Goal: Submit feedback/report problem: Submit feedback/report problem

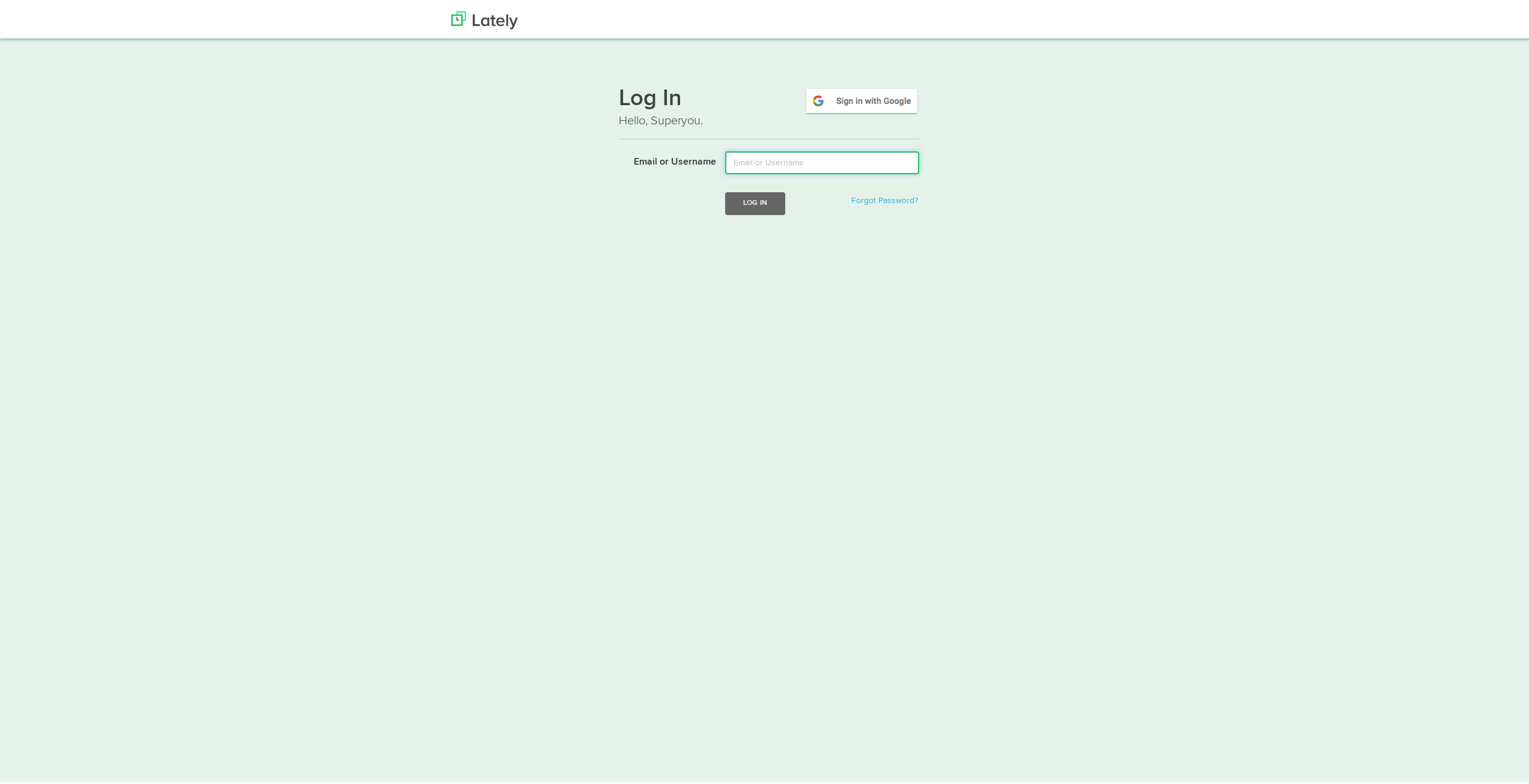
click at [757, 159] on input "Email or Username" at bounding box center [822, 160] width 194 height 23
click at [781, 153] on input "Email or Username" at bounding box center [822, 160] width 194 height 23
click at [770, 159] on input "Email or Username" at bounding box center [822, 160] width 194 height 23
type input "[PERSON_NAME][EMAIL_ADDRESS][PERSON_NAME][DOMAIN_NAME]"
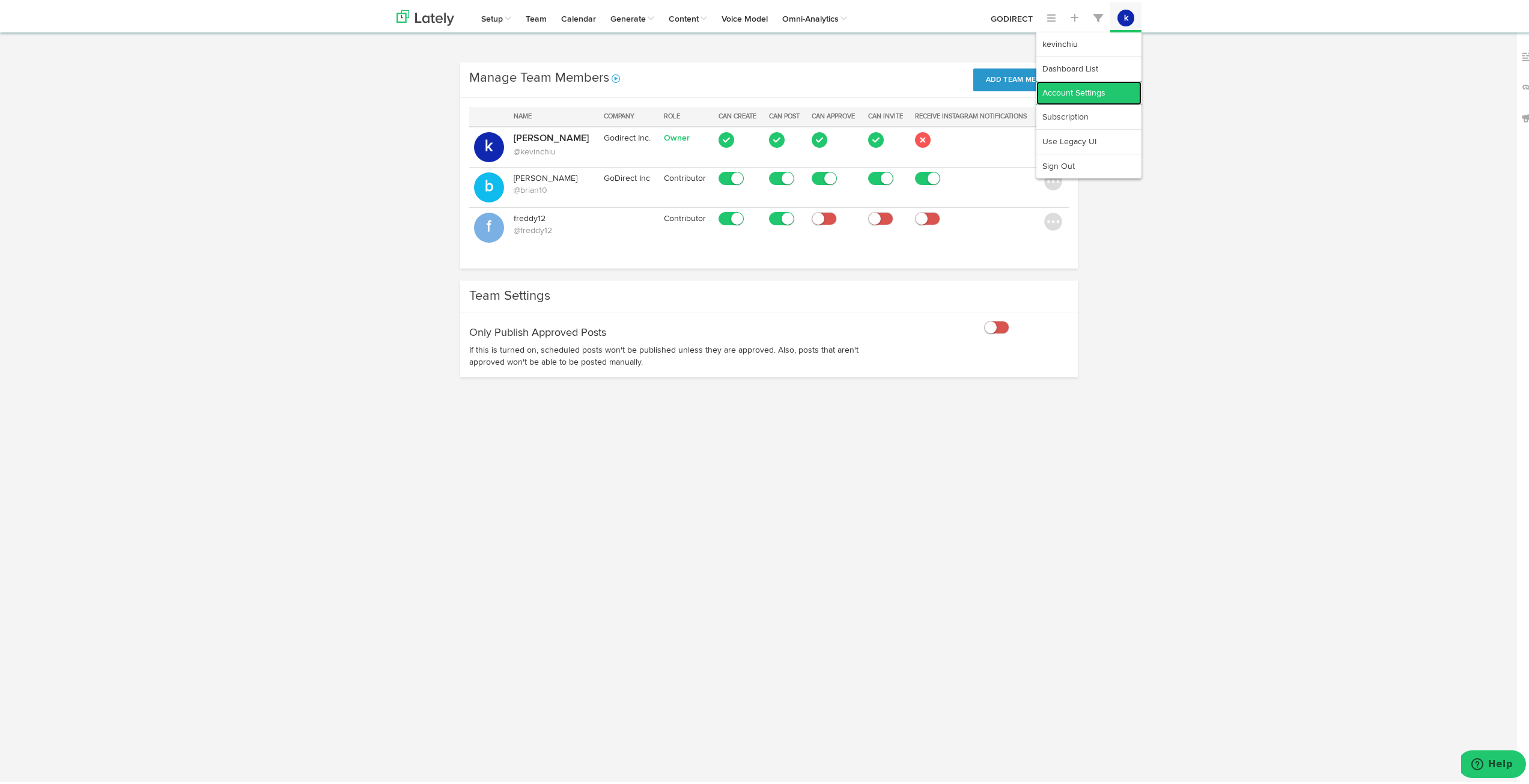
click at [1081, 85] on link "Account Settings" at bounding box center [1088, 90] width 105 height 24
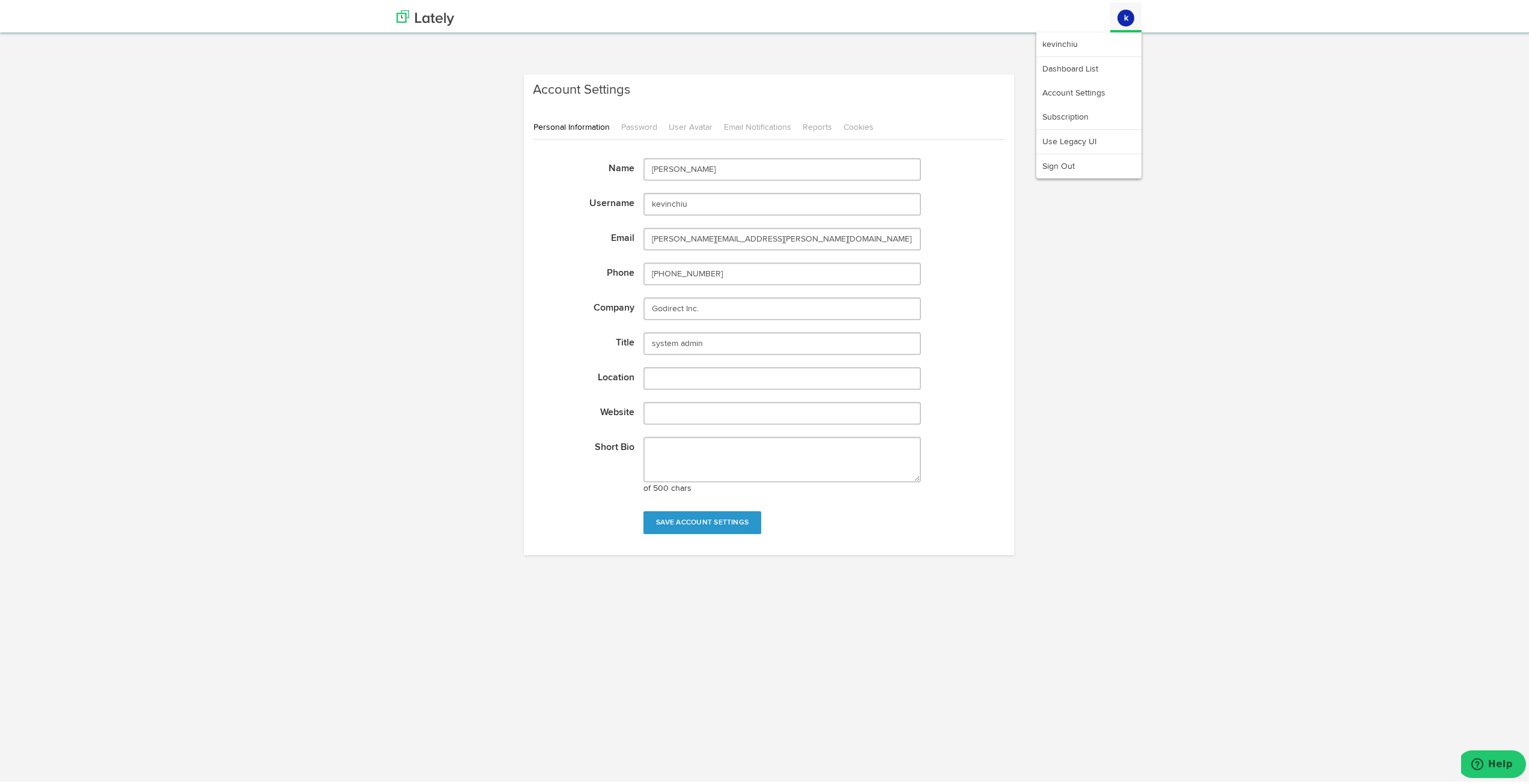
click at [1118, 20] on button "k" at bounding box center [1126, 15] width 17 height 17
click at [1056, 42] on link "kevinchiu" at bounding box center [1088, 42] width 105 height 24
click at [1053, 46] on link "kevinchiu" at bounding box center [1088, 42] width 105 height 24
click at [1059, 115] on link "Subscription" at bounding box center [1088, 115] width 105 height 24
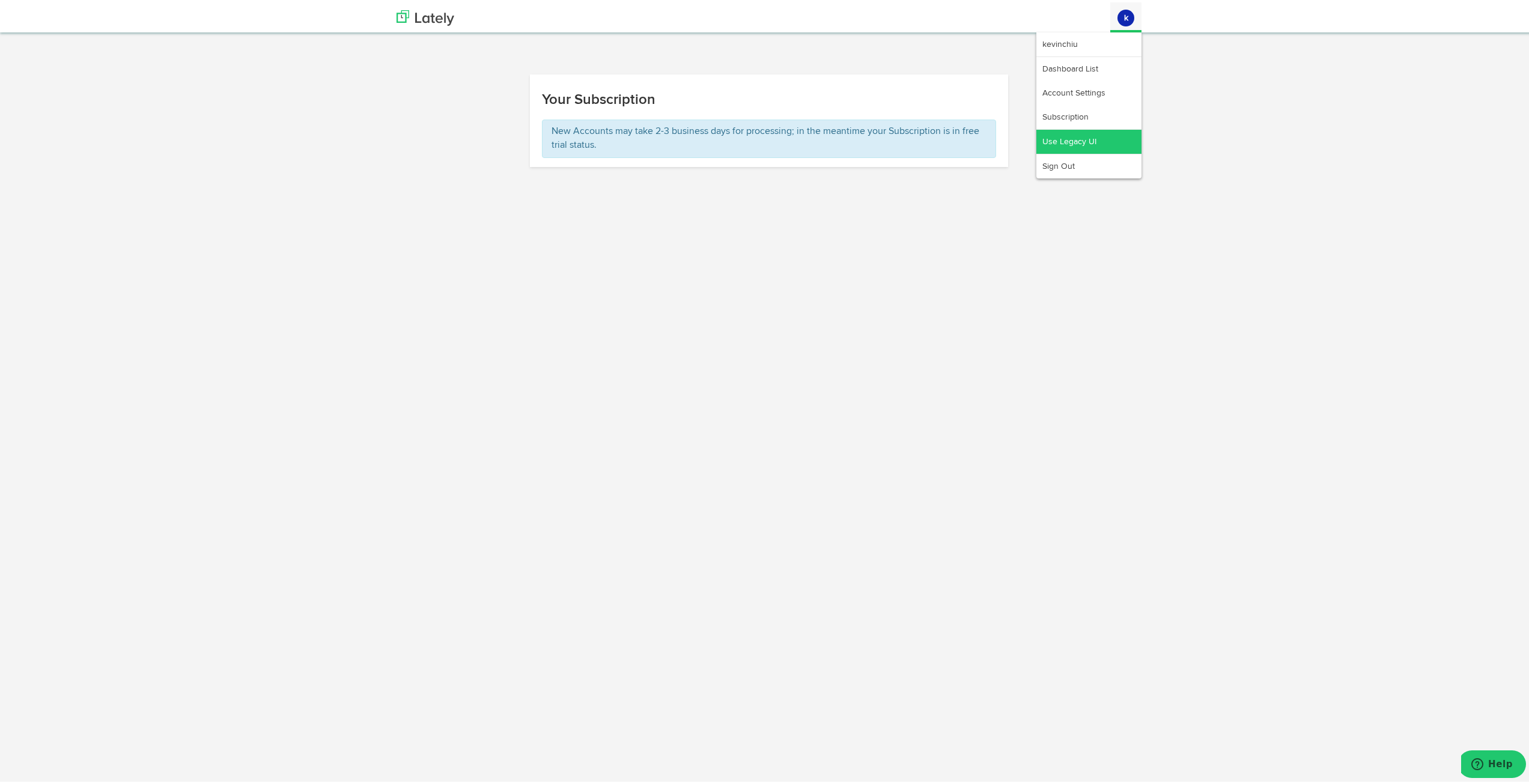
click at [1077, 138] on link "Use Legacy UI" at bounding box center [1088, 139] width 105 height 24
click at [1076, 137] on link "Use Legacy UI" at bounding box center [1088, 139] width 105 height 24
click at [1073, 36] on link "kevinchiu" at bounding box center [1088, 42] width 105 height 24
click at [1070, 37] on link "kevinchiu" at bounding box center [1088, 42] width 105 height 24
click at [1066, 37] on link "kevinchiu" at bounding box center [1088, 42] width 105 height 24
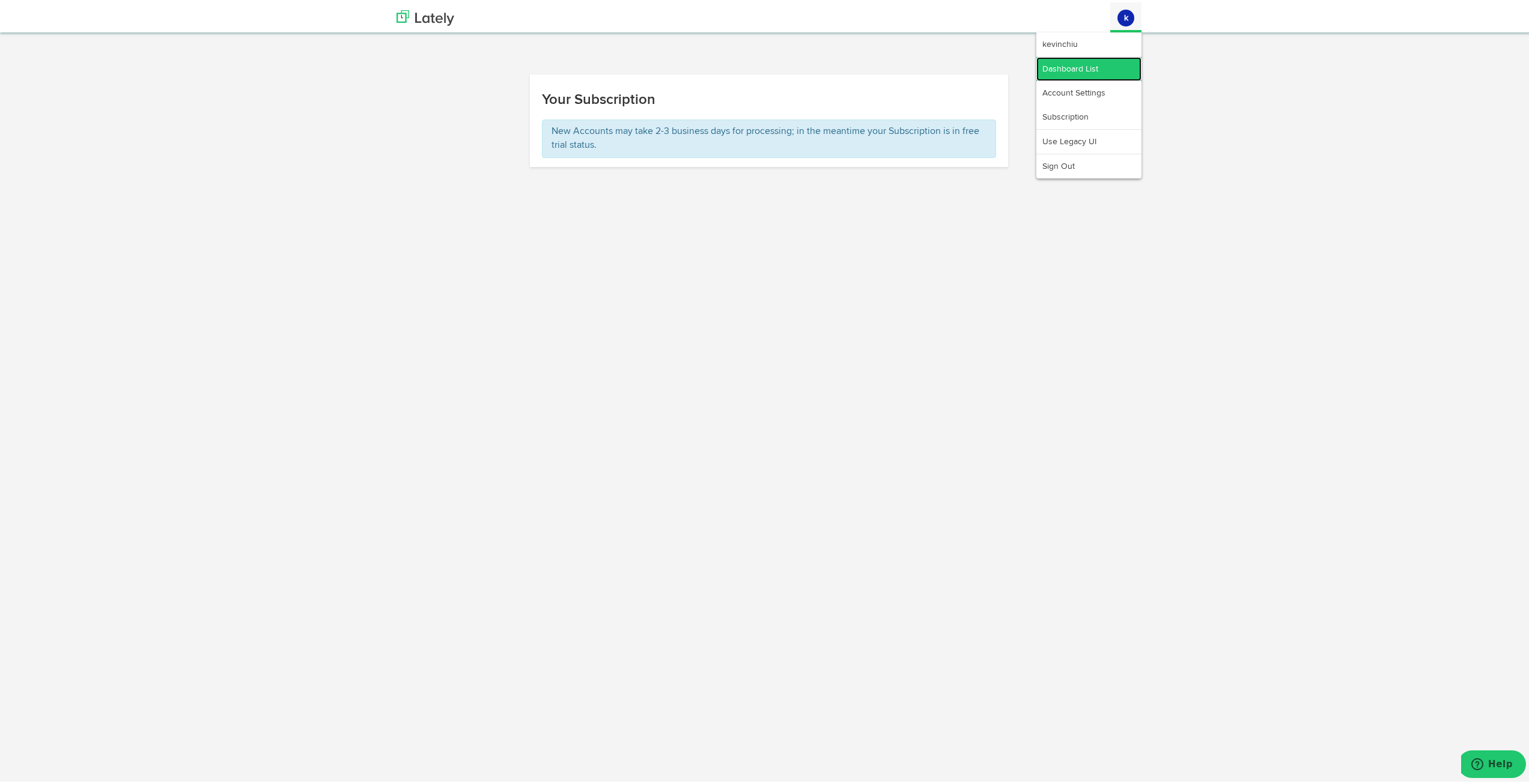
click at [1072, 63] on link "Dashboard List" at bounding box center [1088, 66] width 105 height 24
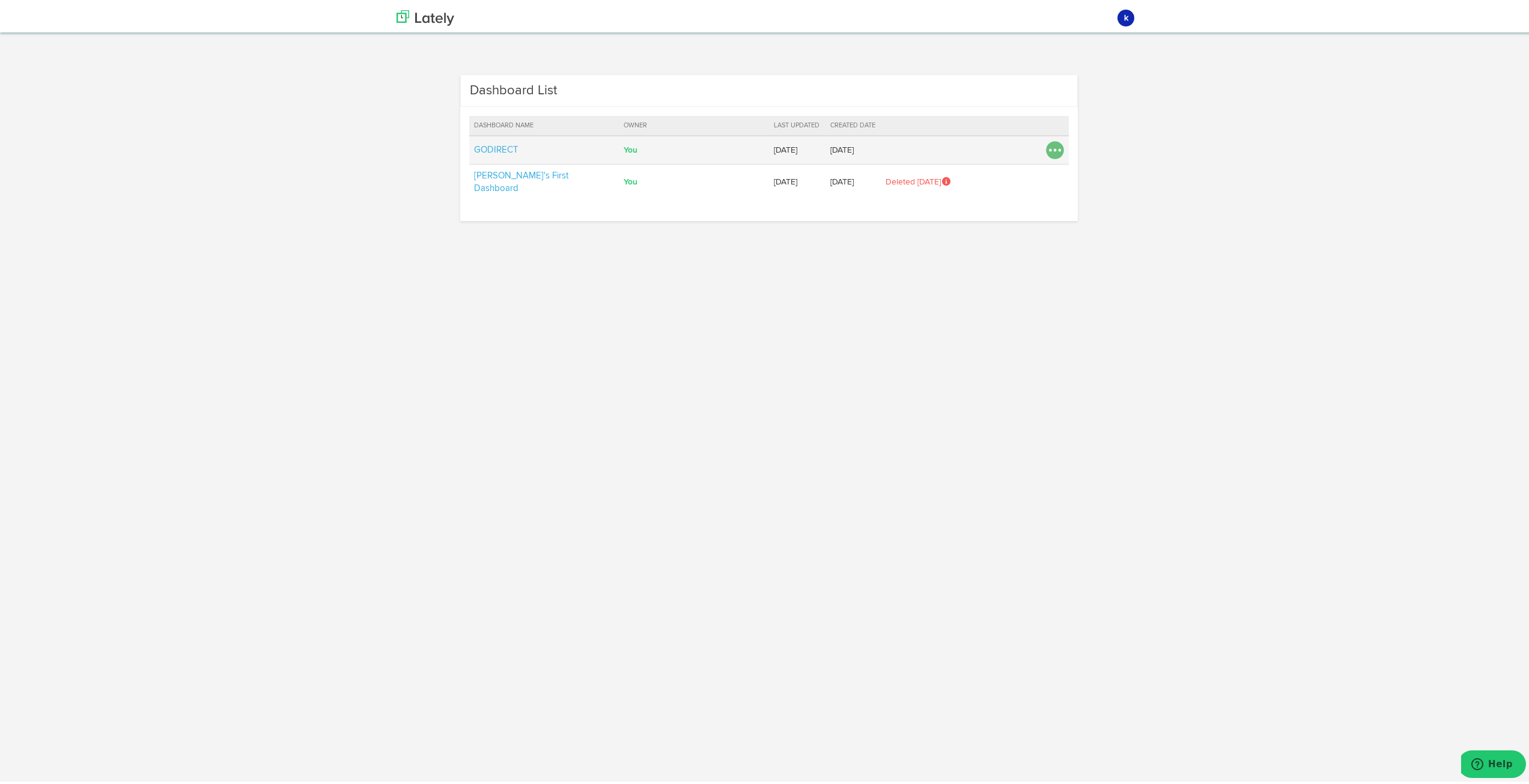
click at [1050, 141] on img at bounding box center [1054, 147] width 18 height 18
click at [1138, 128] on div "Dashboard List Dashboard Name Owner Last Updated Created Date GODIRECT You kevi…" at bounding box center [769, 152] width 763 height 159
click at [396, 13] on img at bounding box center [425, 15] width 58 height 15
click at [396, 14] on img at bounding box center [425, 15] width 58 height 15
click at [1504, 764] on span "Help" at bounding box center [1500, 764] width 25 height 11
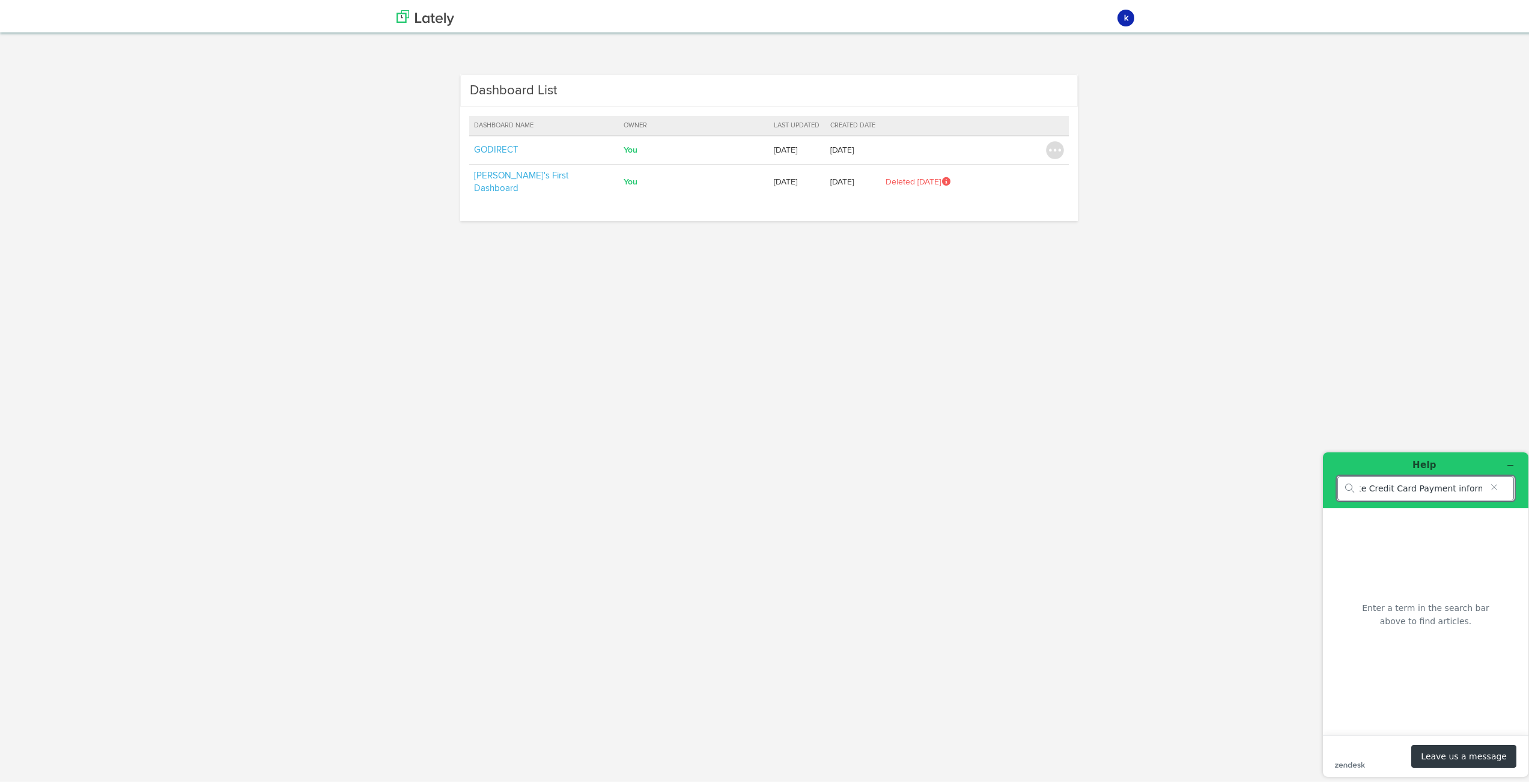
type input "I want to update Credit Card Payment information"
drag, startPoint x: 1459, startPoint y: 491, endPoint x: 1509, endPoint y: 487, distance: 50.2
click at [1509, 487] on div "I want to update Credit Card Payment information" at bounding box center [1425, 487] width 176 height 24
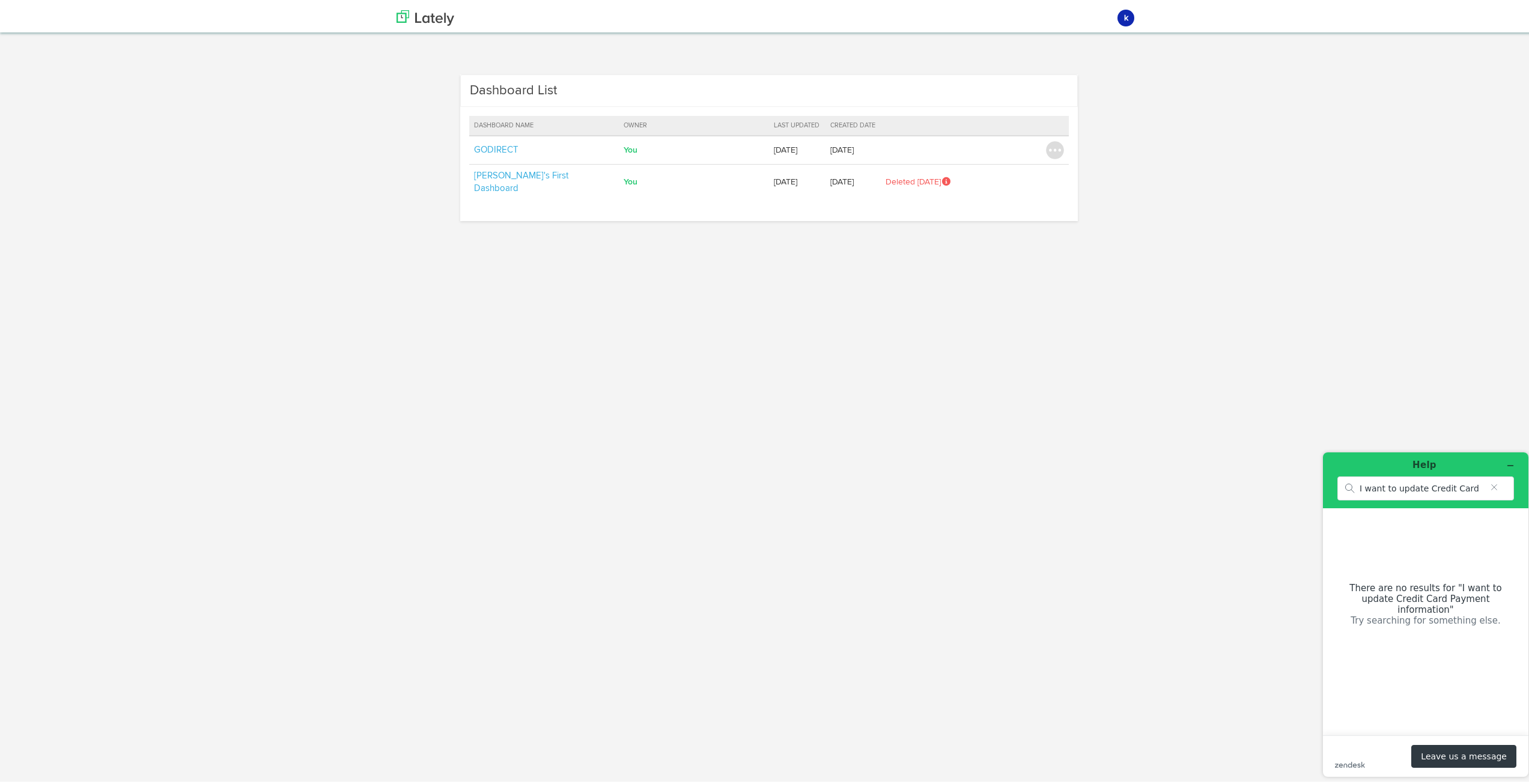
click at [1385, 759] on div "zendesk .cls-1{fill:#03363d;} Leave us a message" at bounding box center [1425, 755] width 182 height 23
click at [1455, 756] on button "Leave us a message" at bounding box center [1463, 755] width 105 height 23
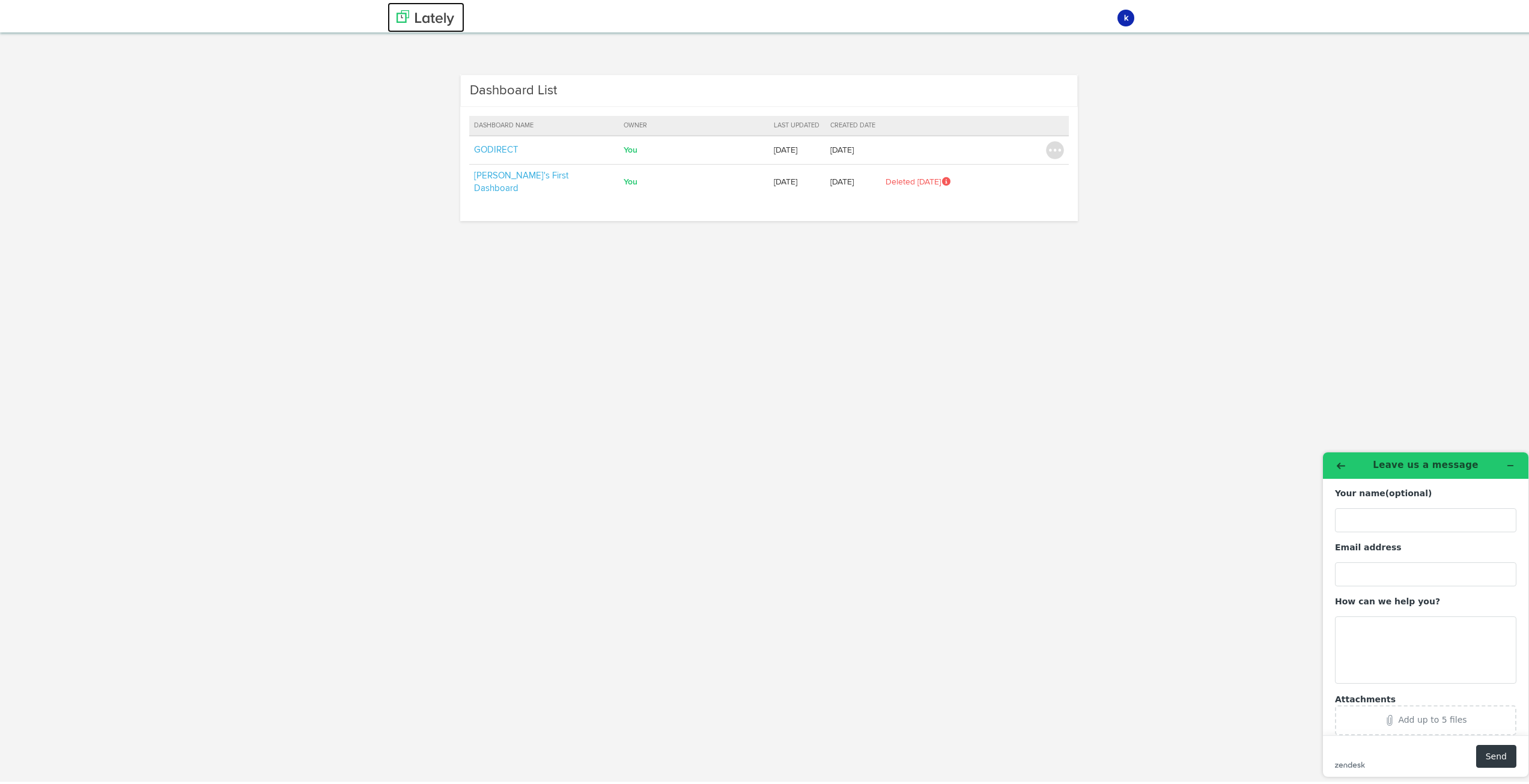
click at [433, 14] on img at bounding box center [425, 15] width 58 height 15
click at [419, 14] on img at bounding box center [425, 15] width 58 height 15
click at [404, 14] on img at bounding box center [425, 15] width 58 height 15
click at [1130, 14] on avatar "k" at bounding box center [1126, 15] width 32 height 29
click at [1092, 89] on link "Account Settings" at bounding box center [1088, 90] width 105 height 24
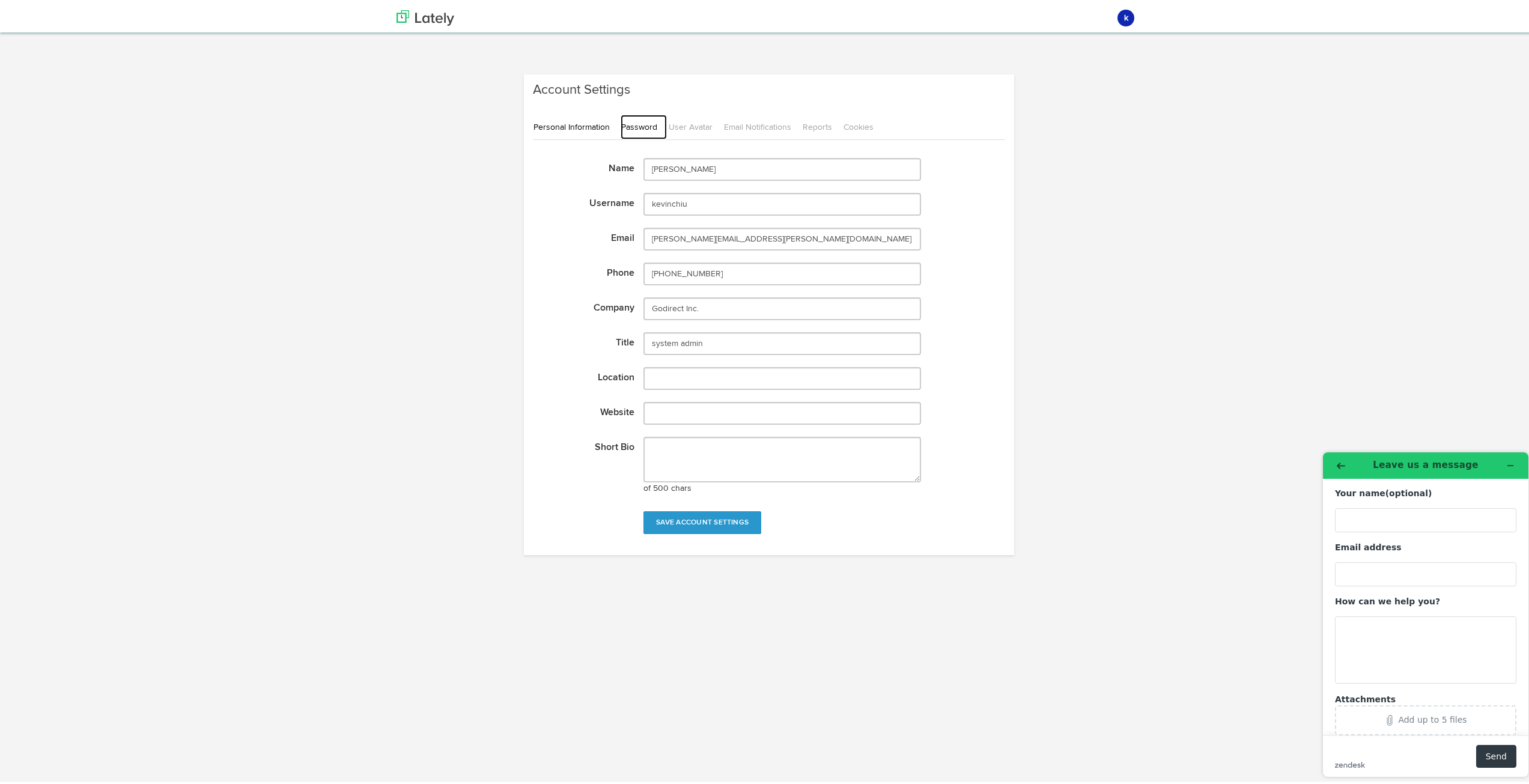
click at [629, 126] on link "Password" at bounding box center [643, 124] width 46 height 25
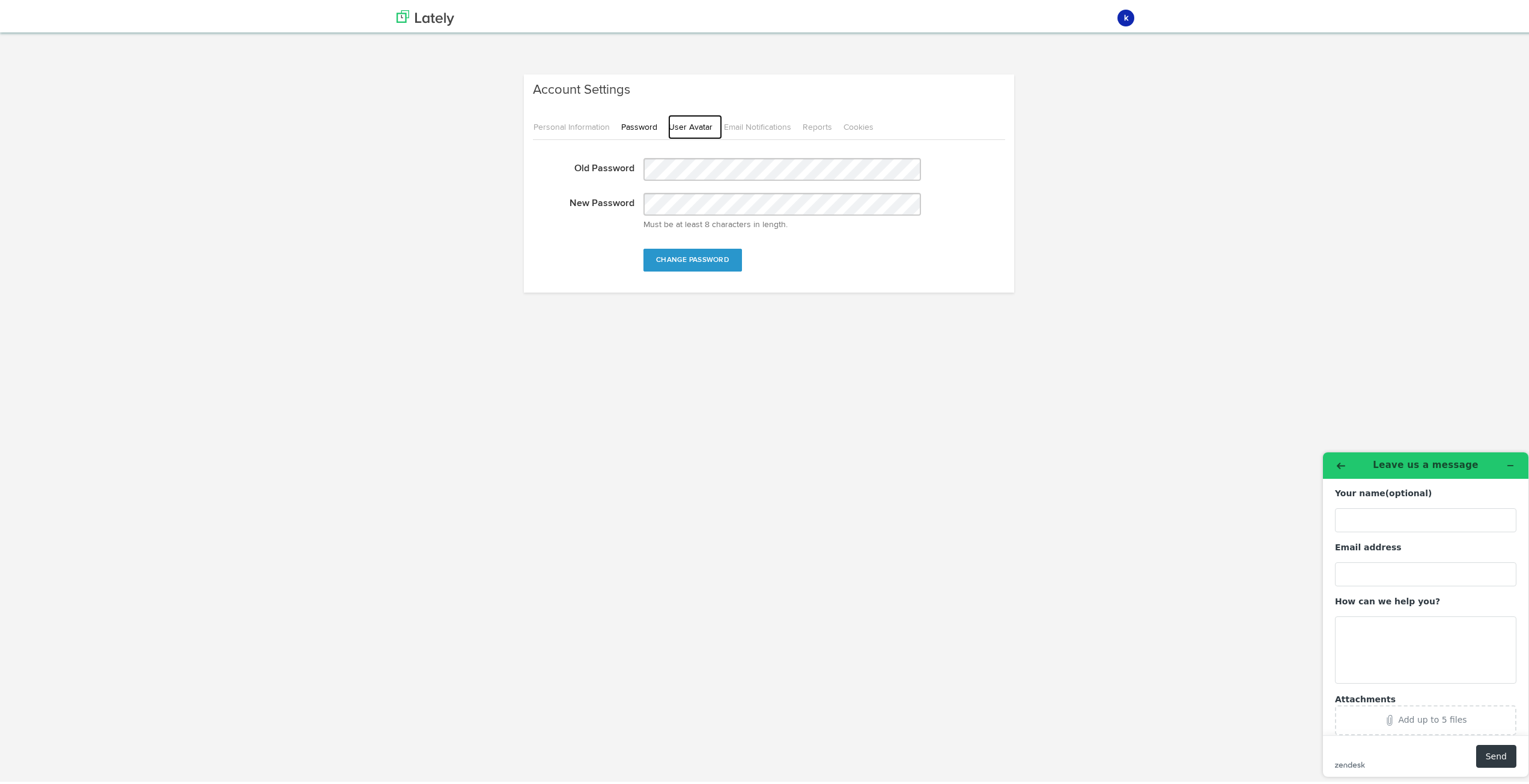
click at [670, 121] on link "User Avatar" at bounding box center [695, 124] width 54 height 25
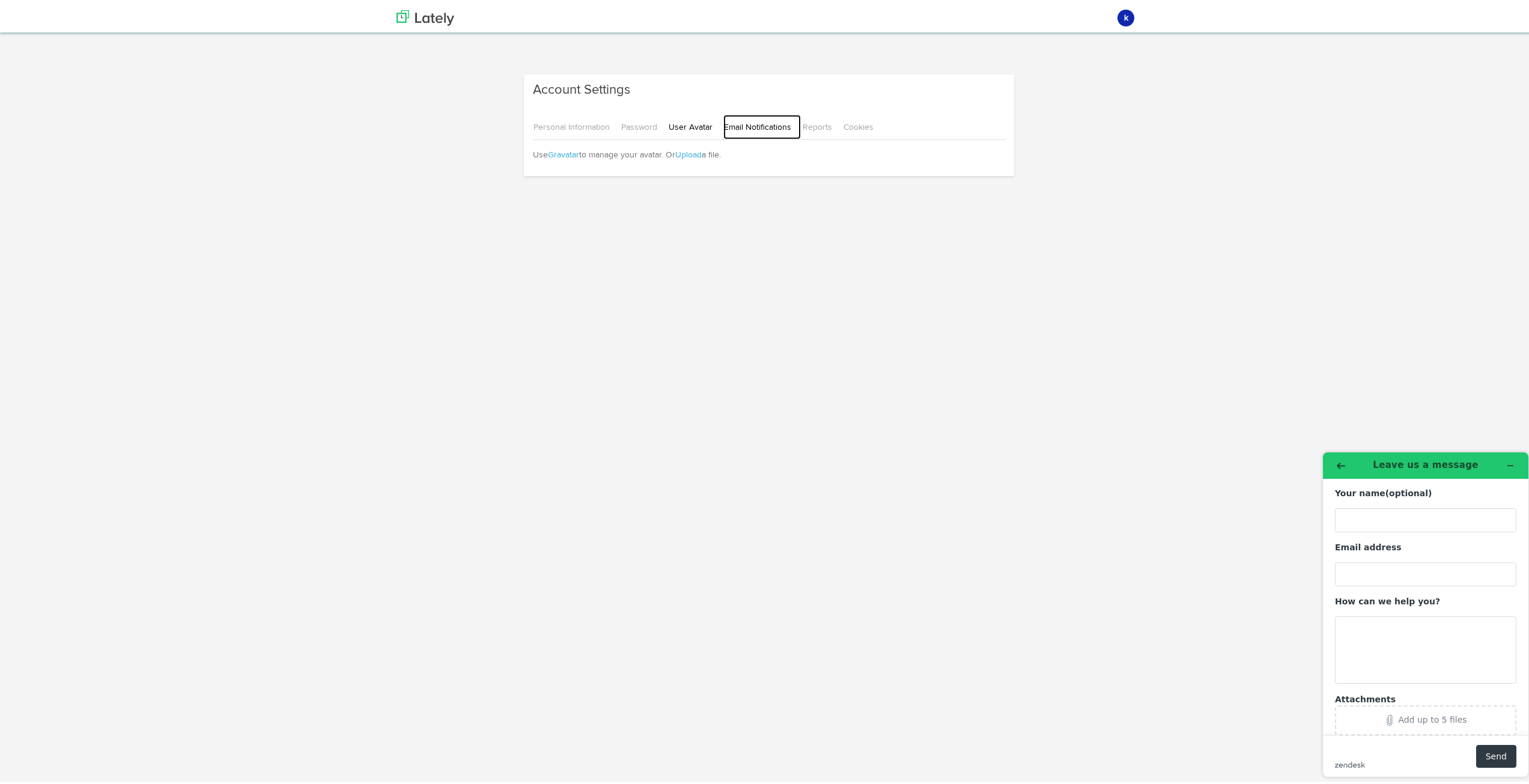
click at [724, 121] on link "Email Notifications" at bounding box center [762, 124] width 78 height 25
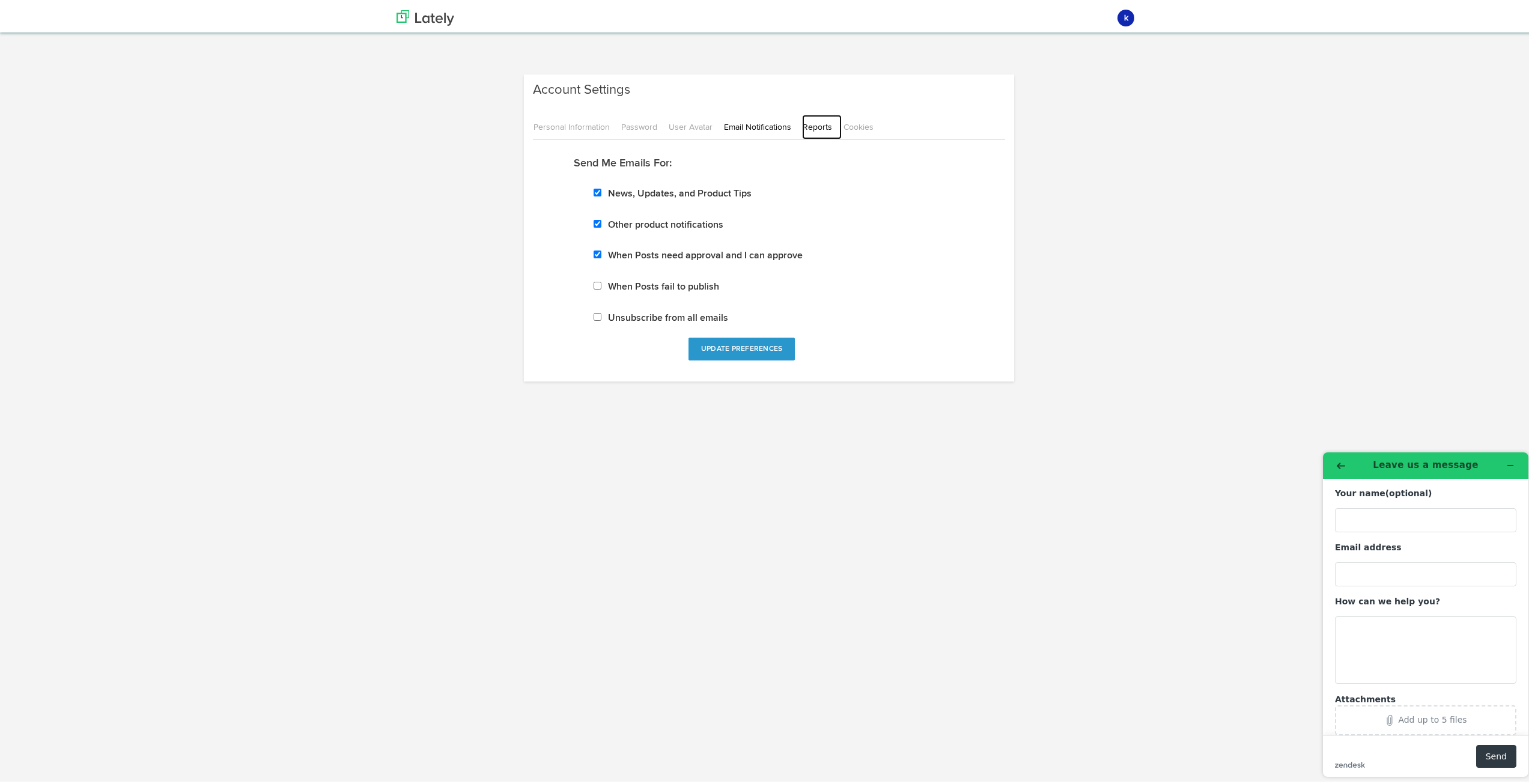
click at [802, 122] on link "Reports" at bounding box center [822, 124] width 40 height 25
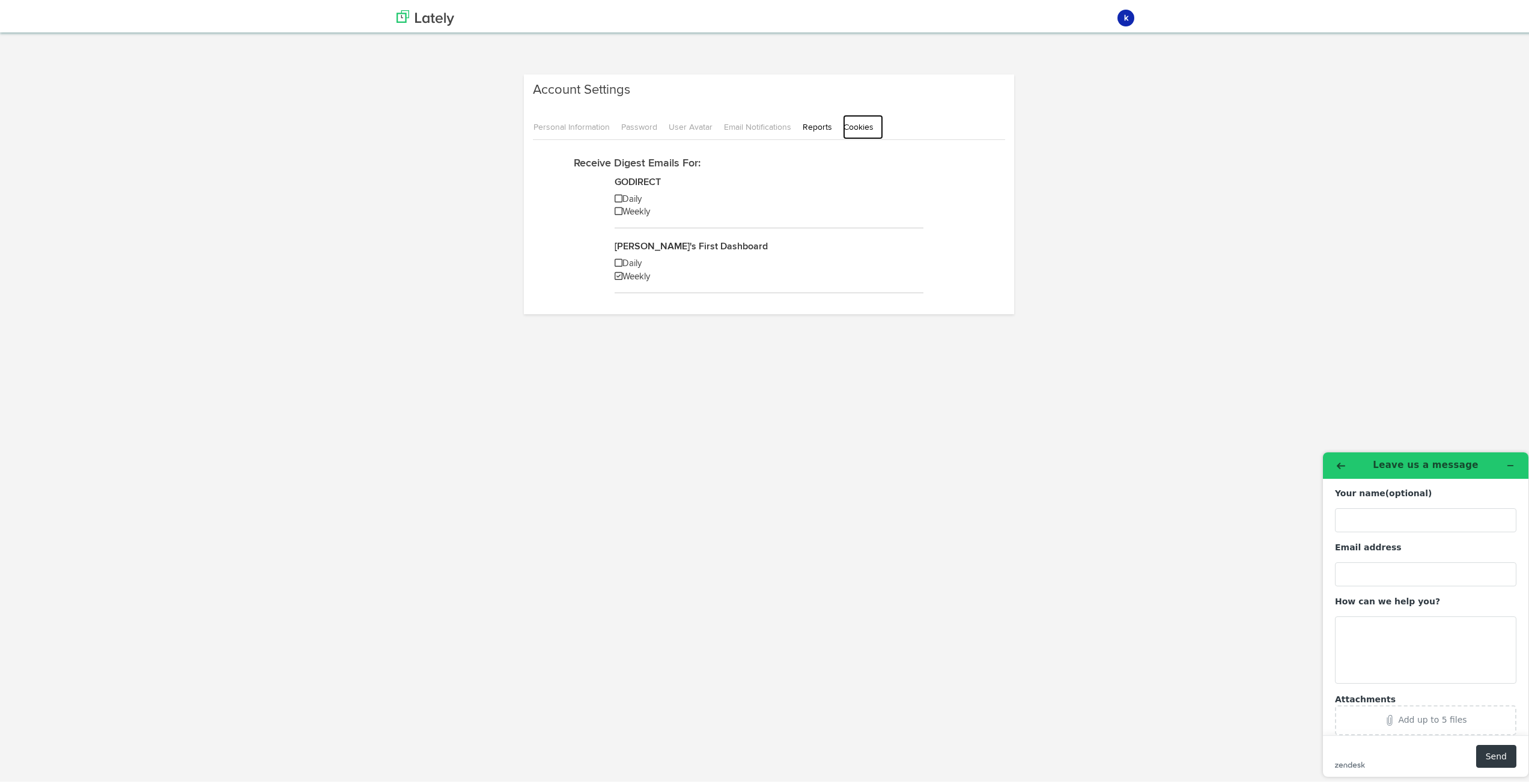
click at [843, 121] on link "Cookies" at bounding box center [863, 124] width 40 height 25
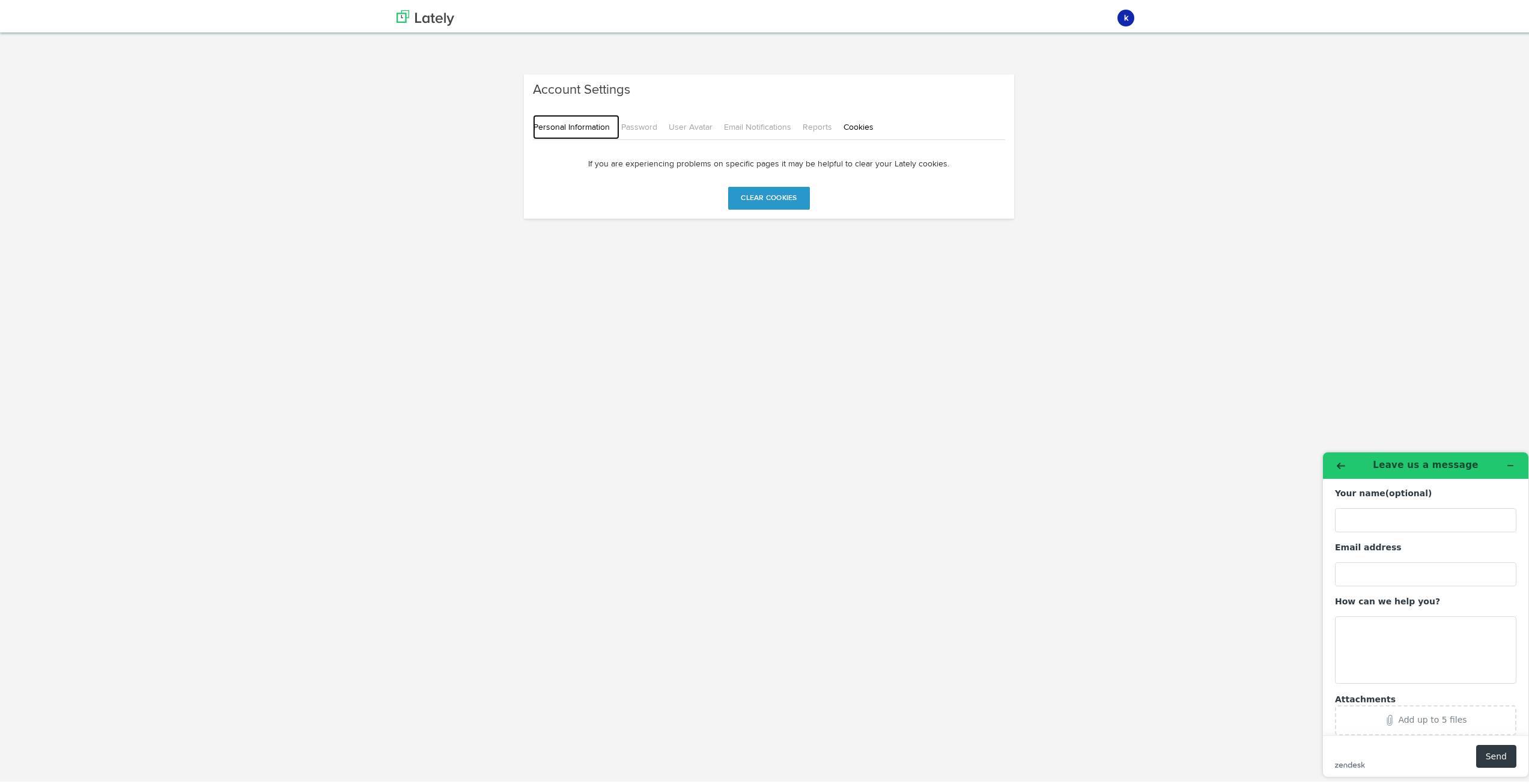
click at [549, 124] on link "Personal Information" at bounding box center [576, 124] width 87 height 25
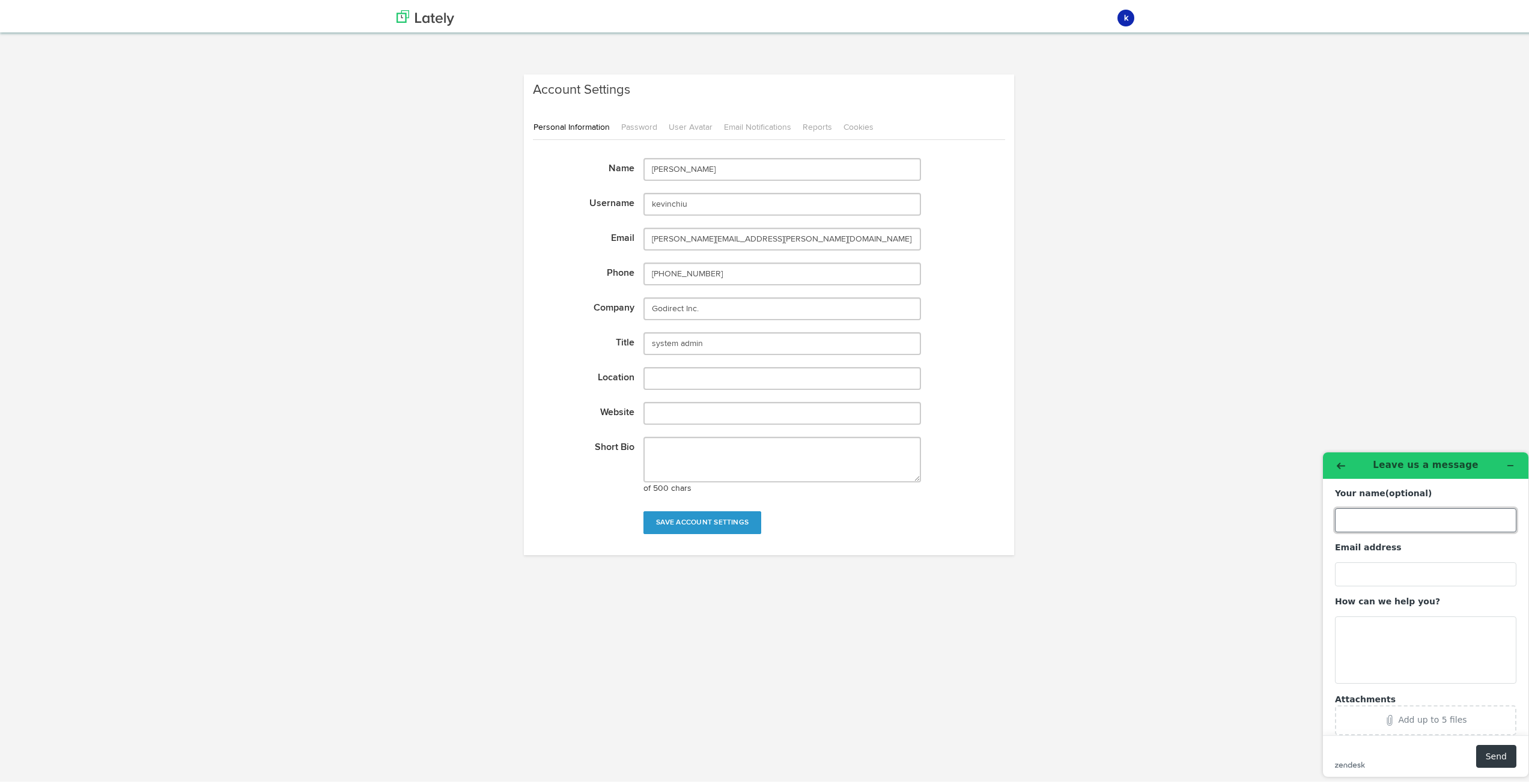
click at [1375, 522] on input "Your name (optional)" at bounding box center [1425, 520] width 182 height 24
type input "Kevin Chiu"
click at [1341, 462] on icon "Back" at bounding box center [1341, 465] width 9 height 9
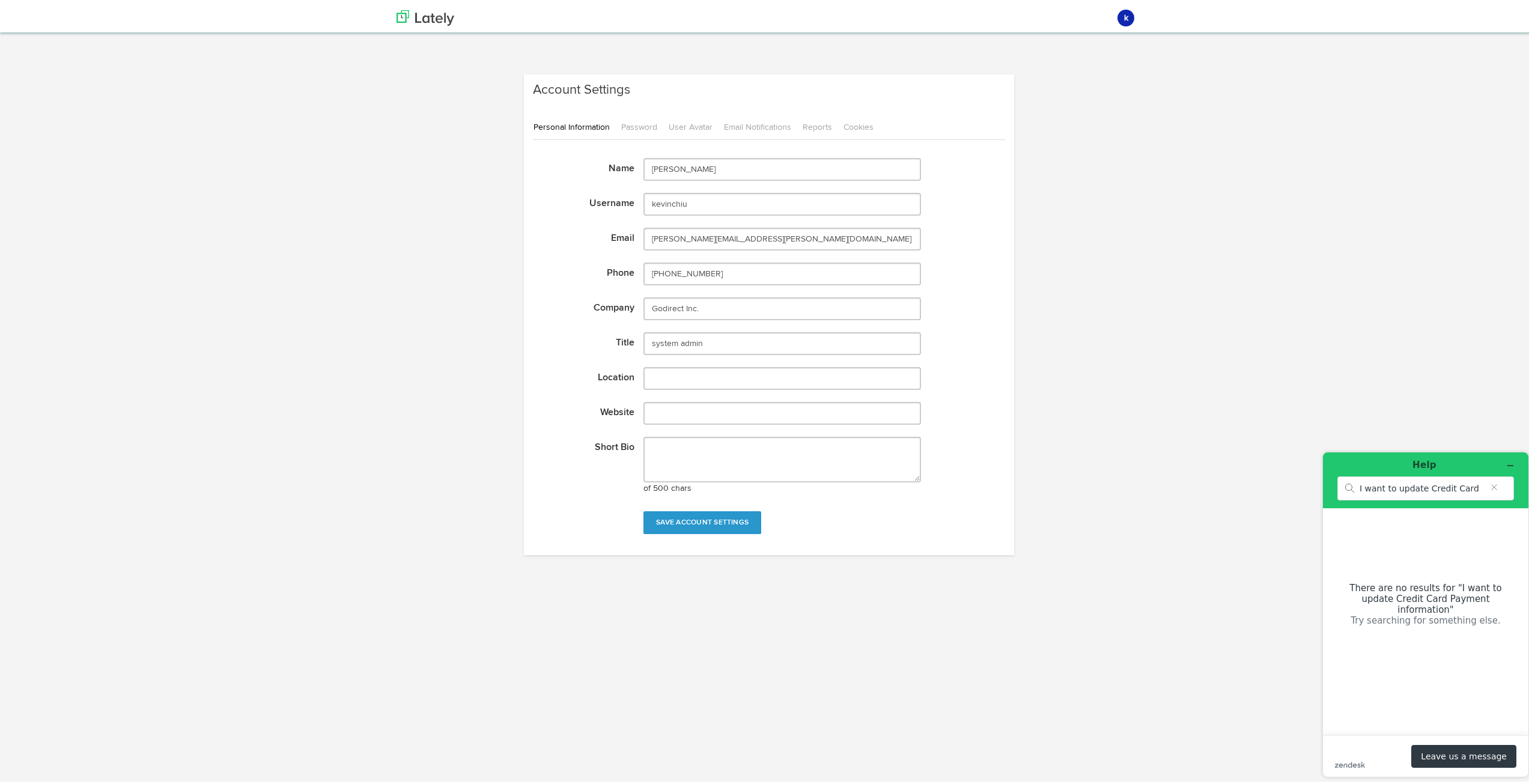
click at [1341, 462] on div "Help" at bounding box center [1425, 465] width 188 height 17
drag, startPoint x: 1361, startPoint y: 487, endPoint x: 2851, endPoint y: 924, distance: 1552.8
click at [1528, 483] on html "Help I want to update Credit Card Payment information There are no results for …" at bounding box center [1426, 614] width 225 height 343
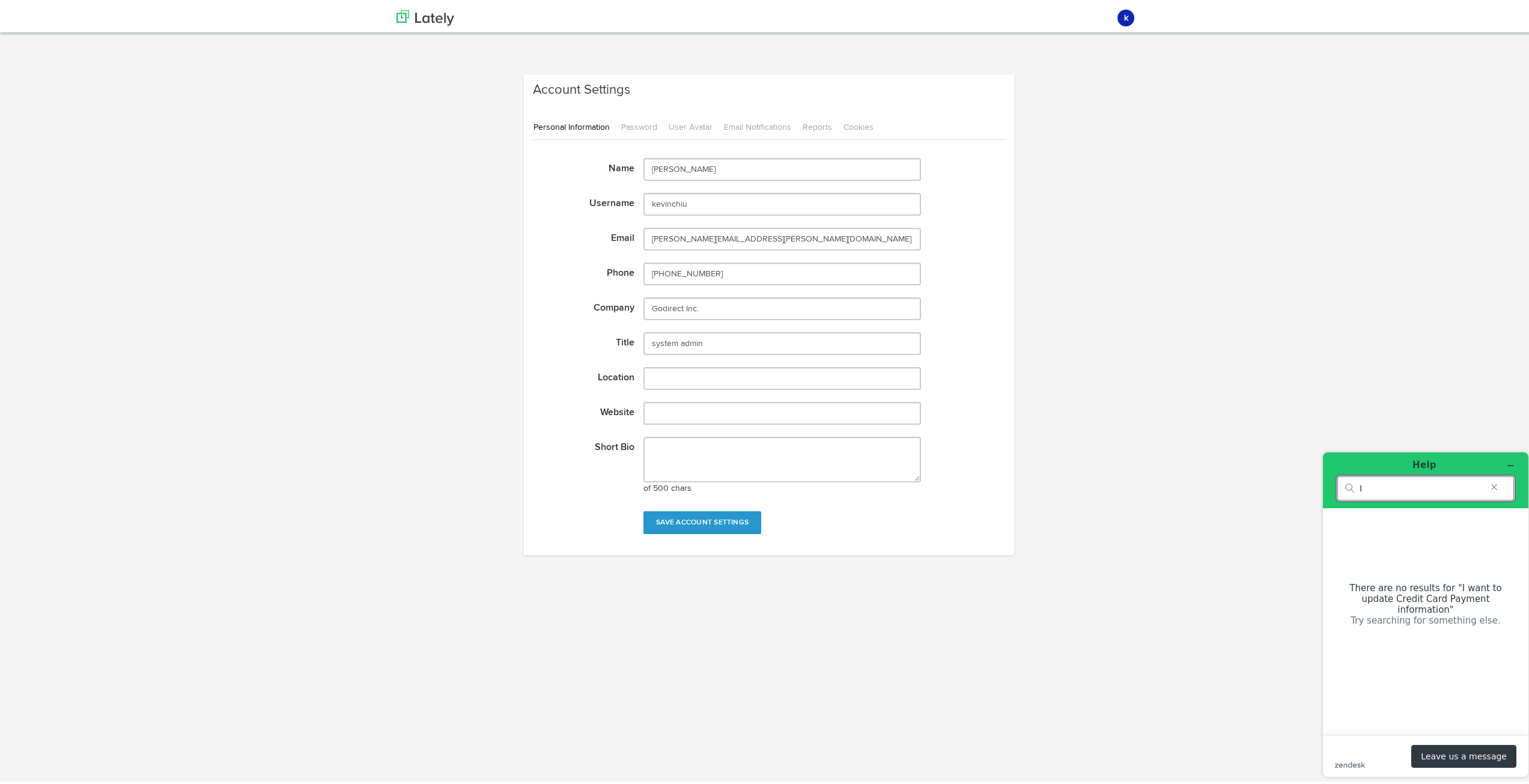
type input "I"
click at [1498, 487] on icon "Clear search" at bounding box center [1494, 487] width 9 height 9
drag, startPoint x: 1131, startPoint y: 15, endPoint x: 1120, endPoint y: 64, distance: 50.2
click at [1120, 30] on li "k kevinchiu Dashboard List Account Settings Subscription Use Legacy UI Sign Out" at bounding box center [1126, 14] width 32 height 30
click at [1072, 69] on link "Dashboard List" at bounding box center [1088, 66] width 105 height 24
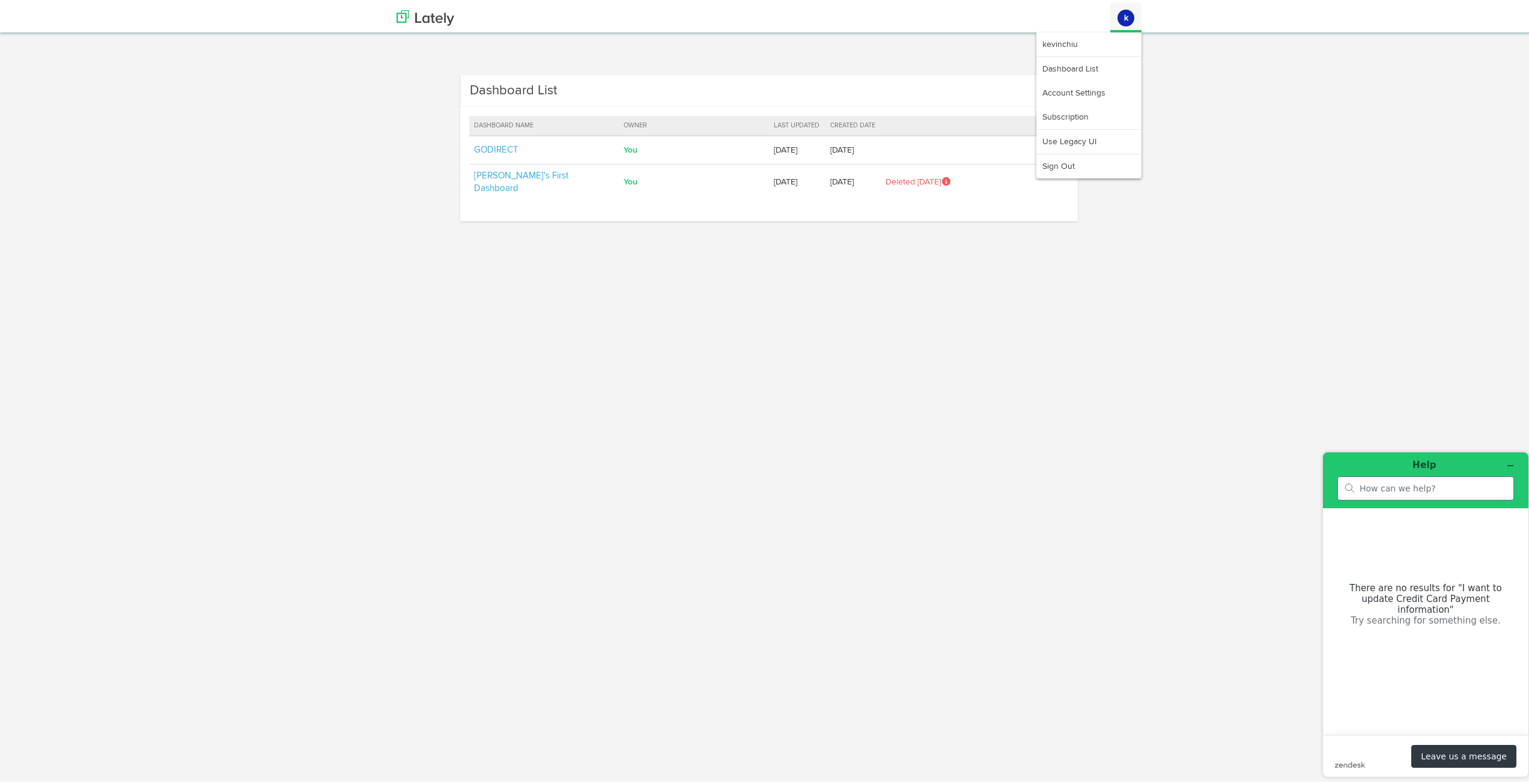
click at [1115, 9] on avatar "k" at bounding box center [1126, 15] width 32 height 29
click at [628, 145] on td "You" at bounding box center [694, 148] width 150 height 29
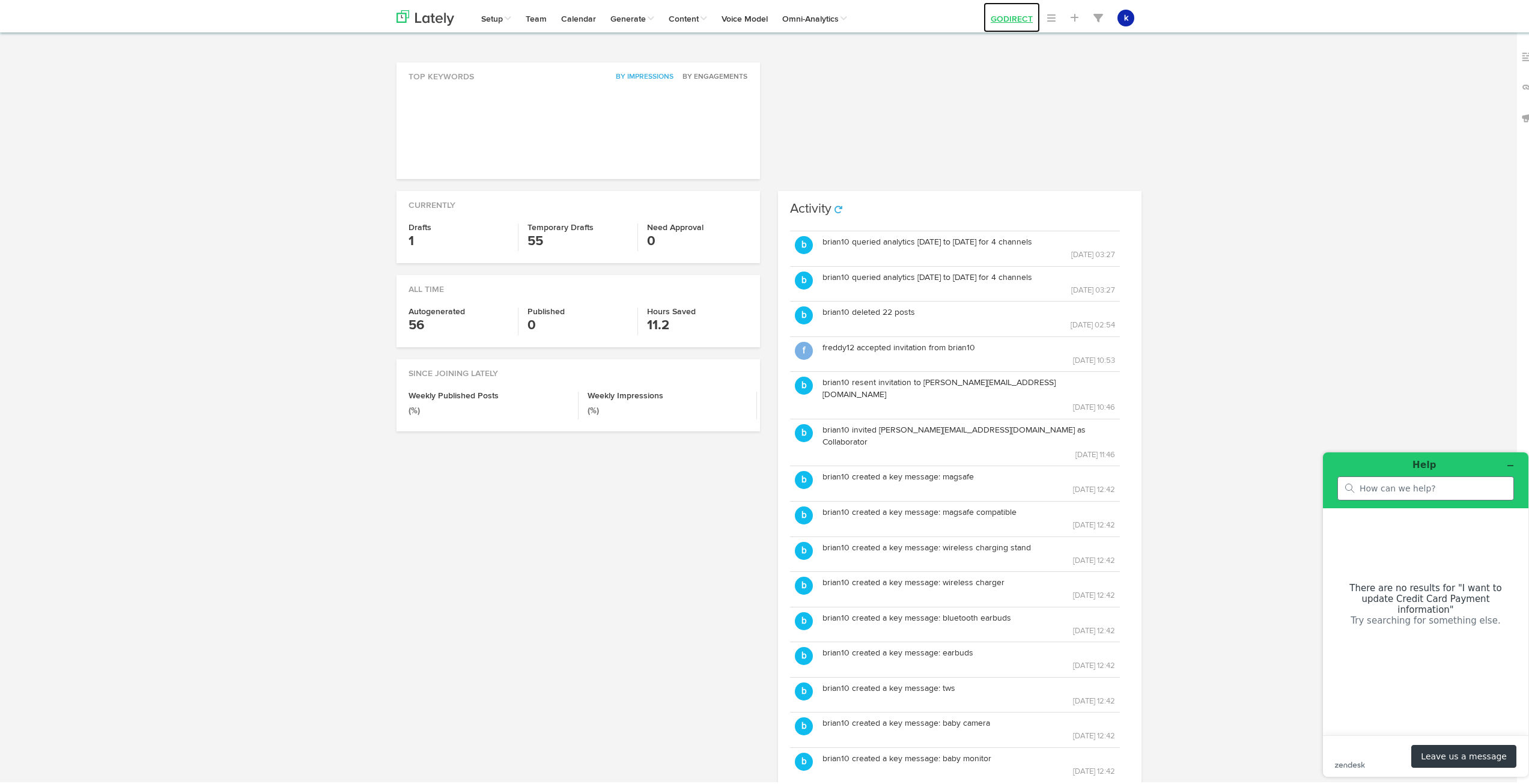
click at [1003, 15] on link "GODIRECT" at bounding box center [1012, 14] width 56 height 30
click at [1058, 15] on link at bounding box center [1051, 14] width 23 height 30
click at [1047, 17] on span at bounding box center [1052, 15] width 9 height 9
click at [430, 17] on img at bounding box center [425, 15] width 58 height 15
click at [1013, 20] on link "GODIRECT" at bounding box center [1012, 14] width 56 height 30
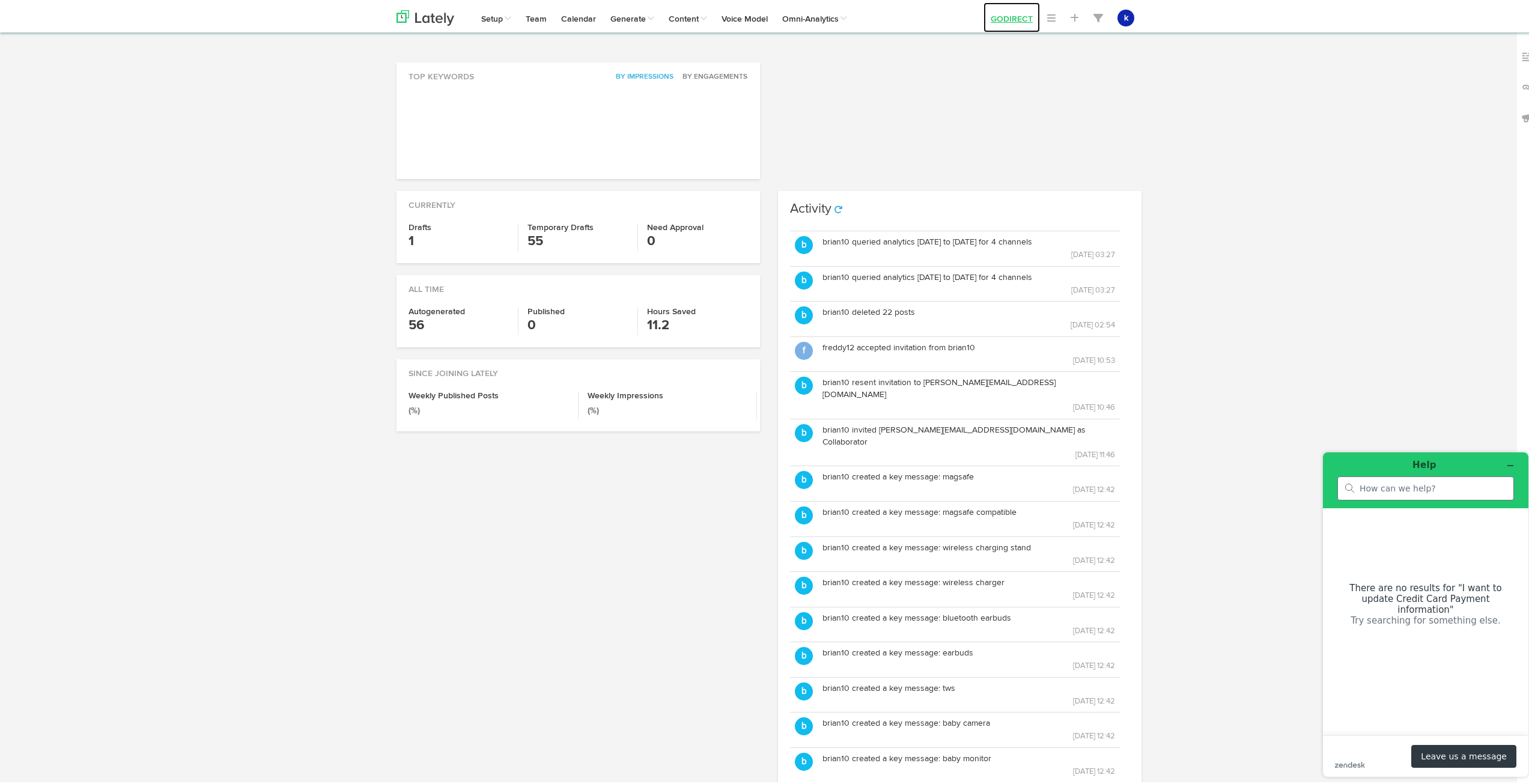
click at [1013, 9] on link "GODIRECT" at bounding box center [1012, 14] width 56 height 30
click at [996, 47] on link "GODIRECT" at bounding box center [1011, 42] width 103 height 24
click at [995, 40] on link "GODIRECT" at bounding box center [1011, 42] width 103 height 24
click at [1007, 38] on link "GODIRECT" at bounding box center [1011, 42] width 103 height 24
click at [1117, 23] on avatar "k" at bounding box center [1126, 15] width 32 height 29
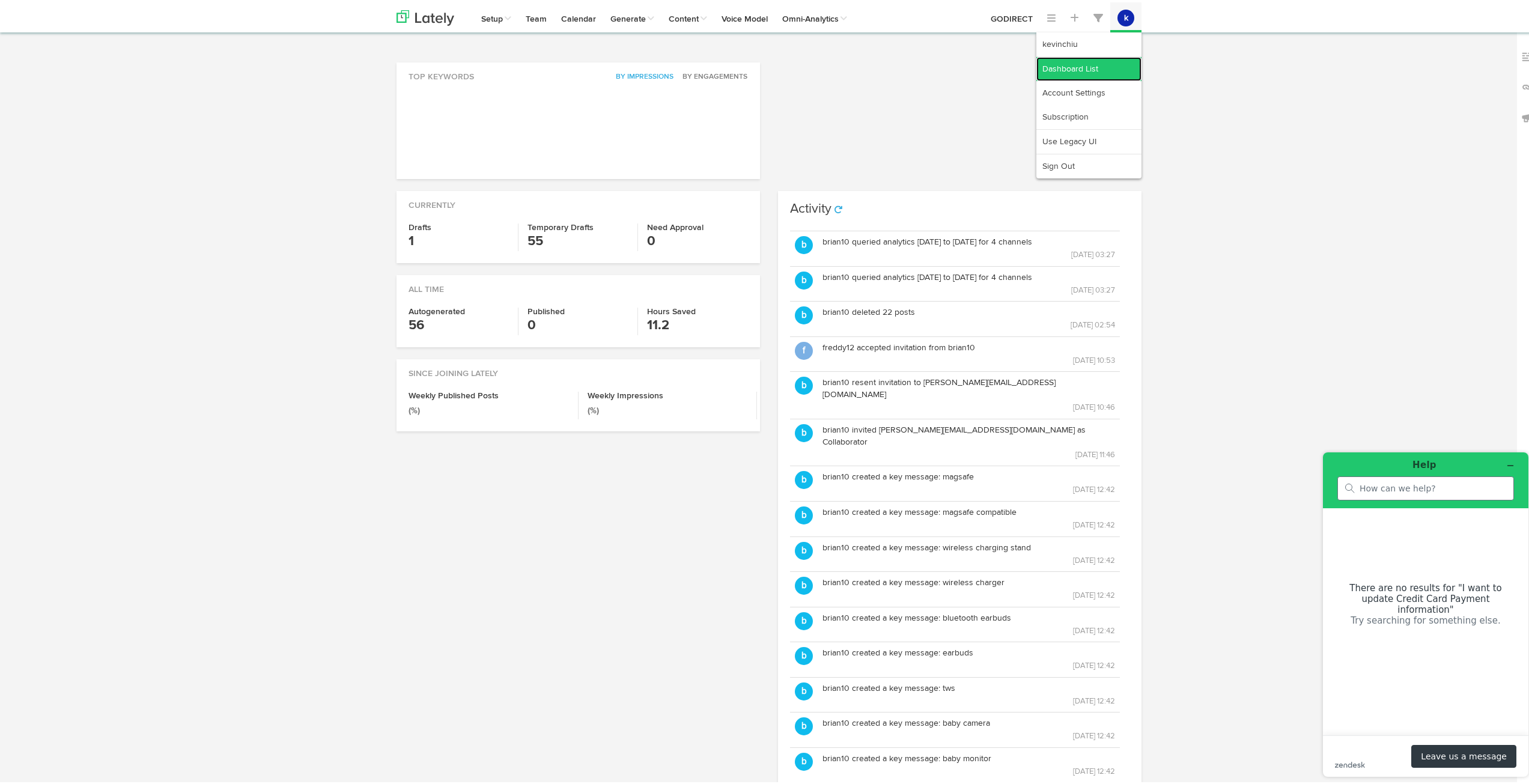
click at [1078, 63] on link "Dashboard List" at bounding box center [1088, 66] width 105 height 24
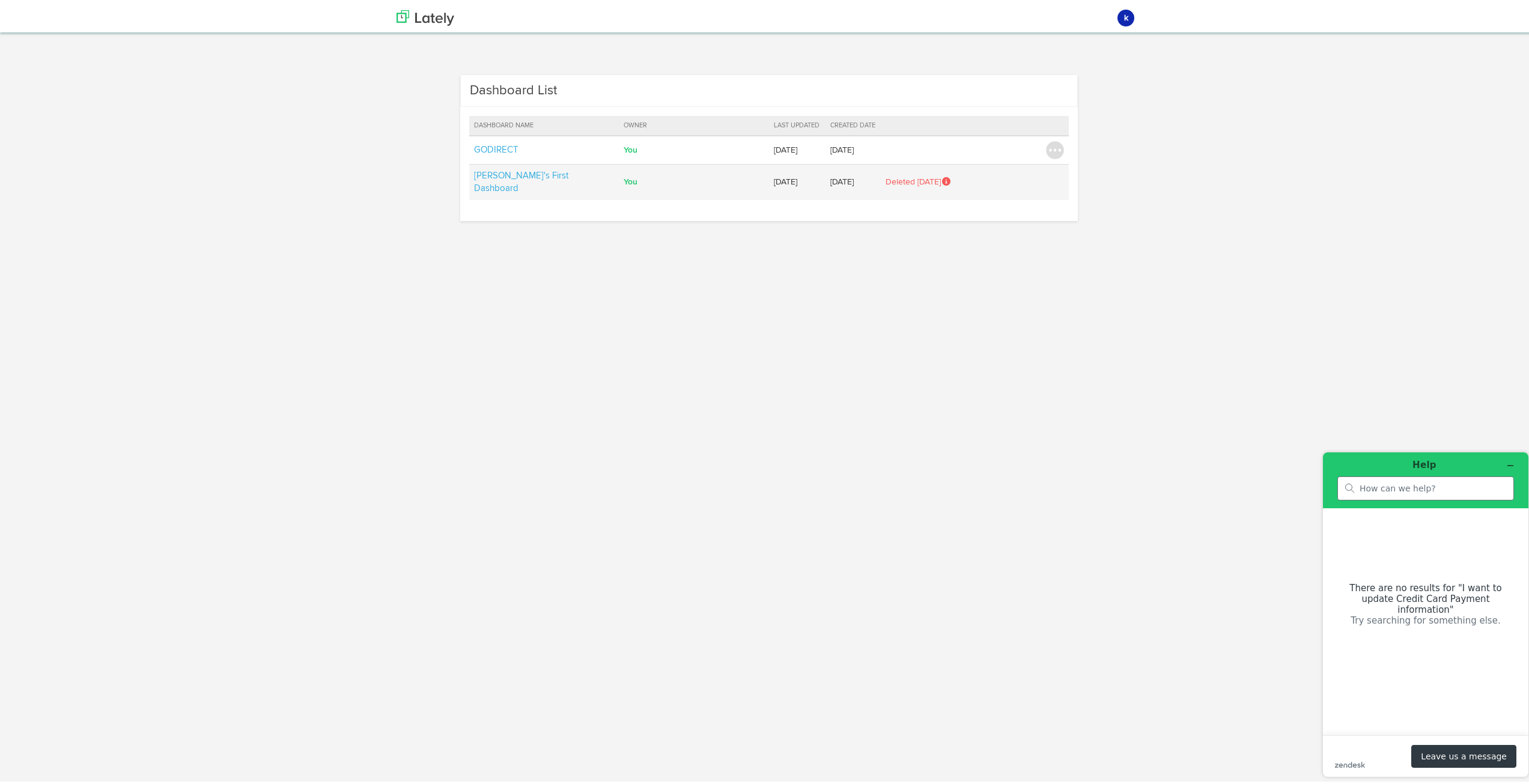
click at [619, 170] on td "You" at bounding box center [694, 180] width 150 height 36
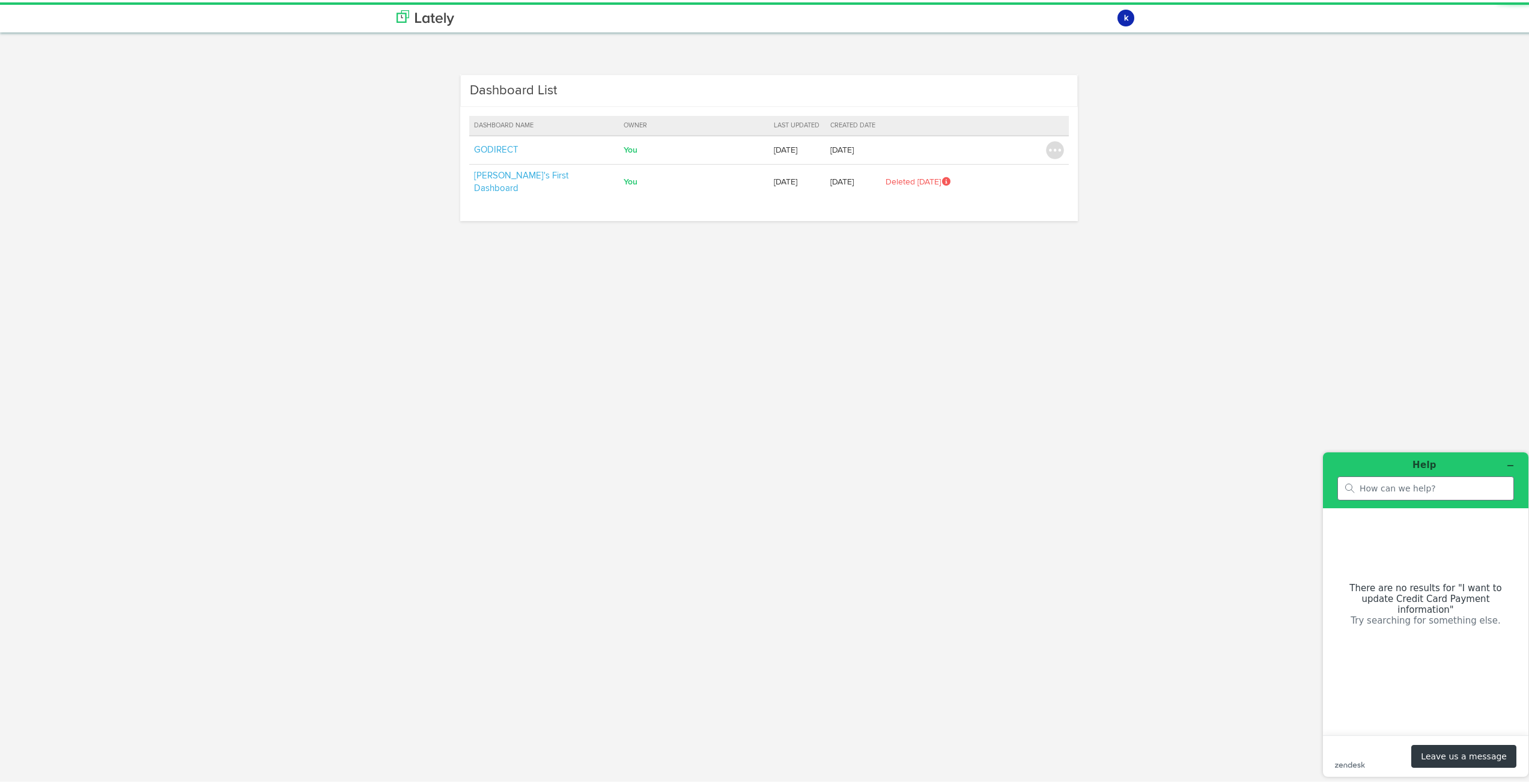
click at [619, 170] on td "You" at bounding box center [694, 180] width 150 height 36
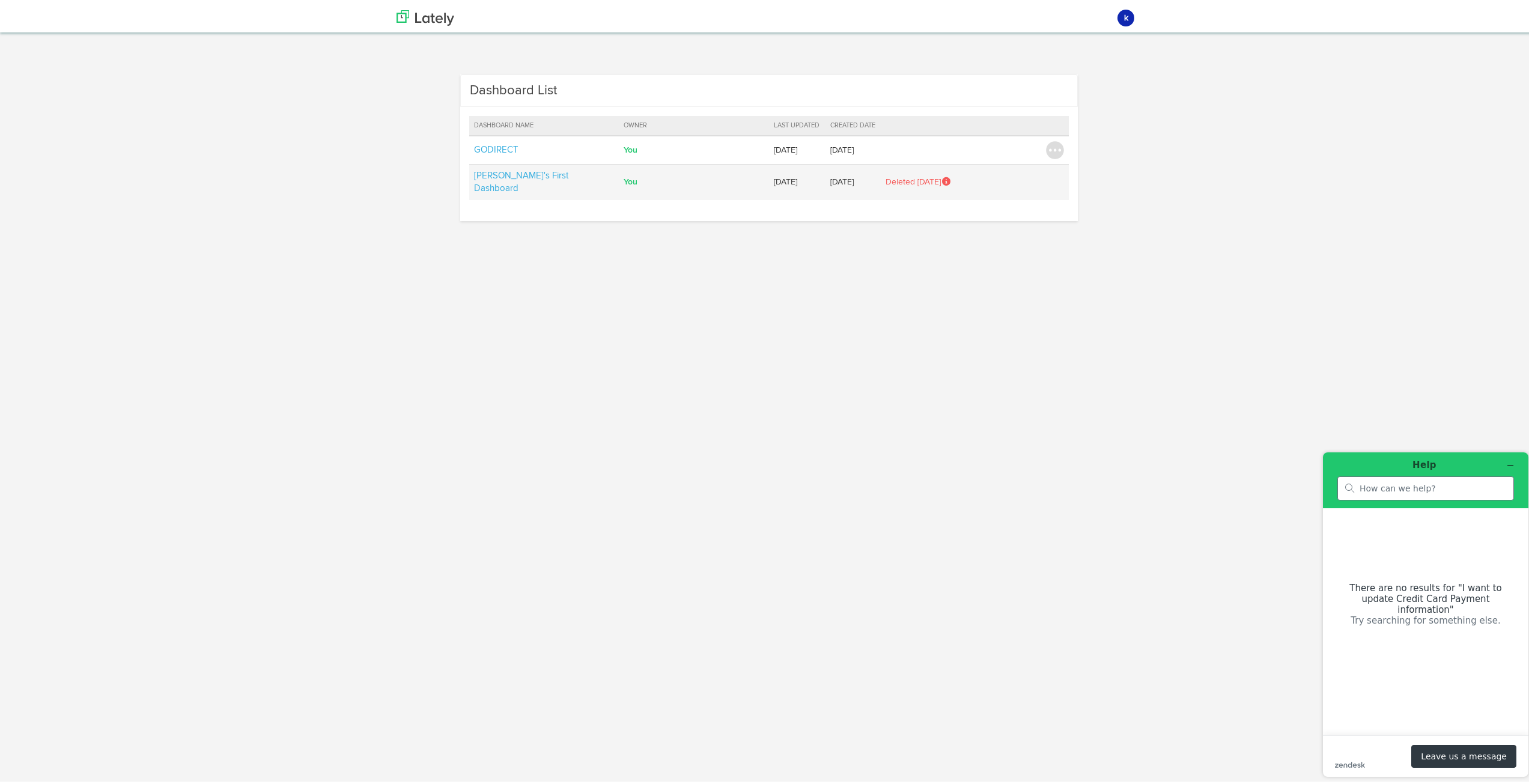
click at [579, 176] on td "kevinchiu's First Dashboard" at bounding box center [545, 180] width 150 height 36
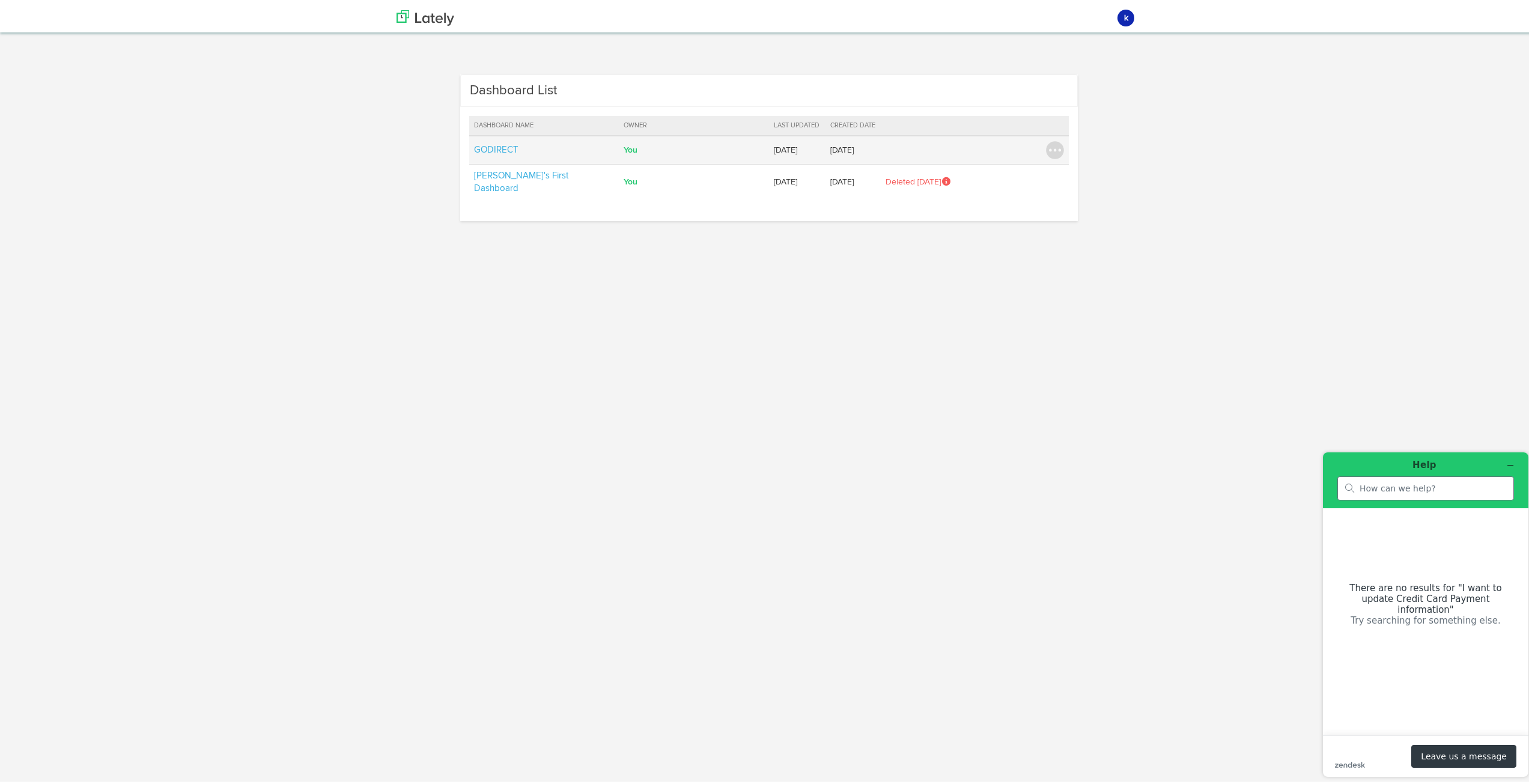
click at [1041, 143] on td "Transfer Ownership Edit Dashboard Delete" at bounding box center [1054, 148] width 28 height 29
click at [1047, 146] on img at bounding box center [1054, 147] width 18 height 18
click at [1130, 131] on div "Dashboard List Dashboard Name Owner Last Updated Created Date GODIRECT You kevi…" at bounding box center [769, 152] width 763 height 159
click at [626, 151] on td "You" at bounding box center [694, 148] width 150 height 29
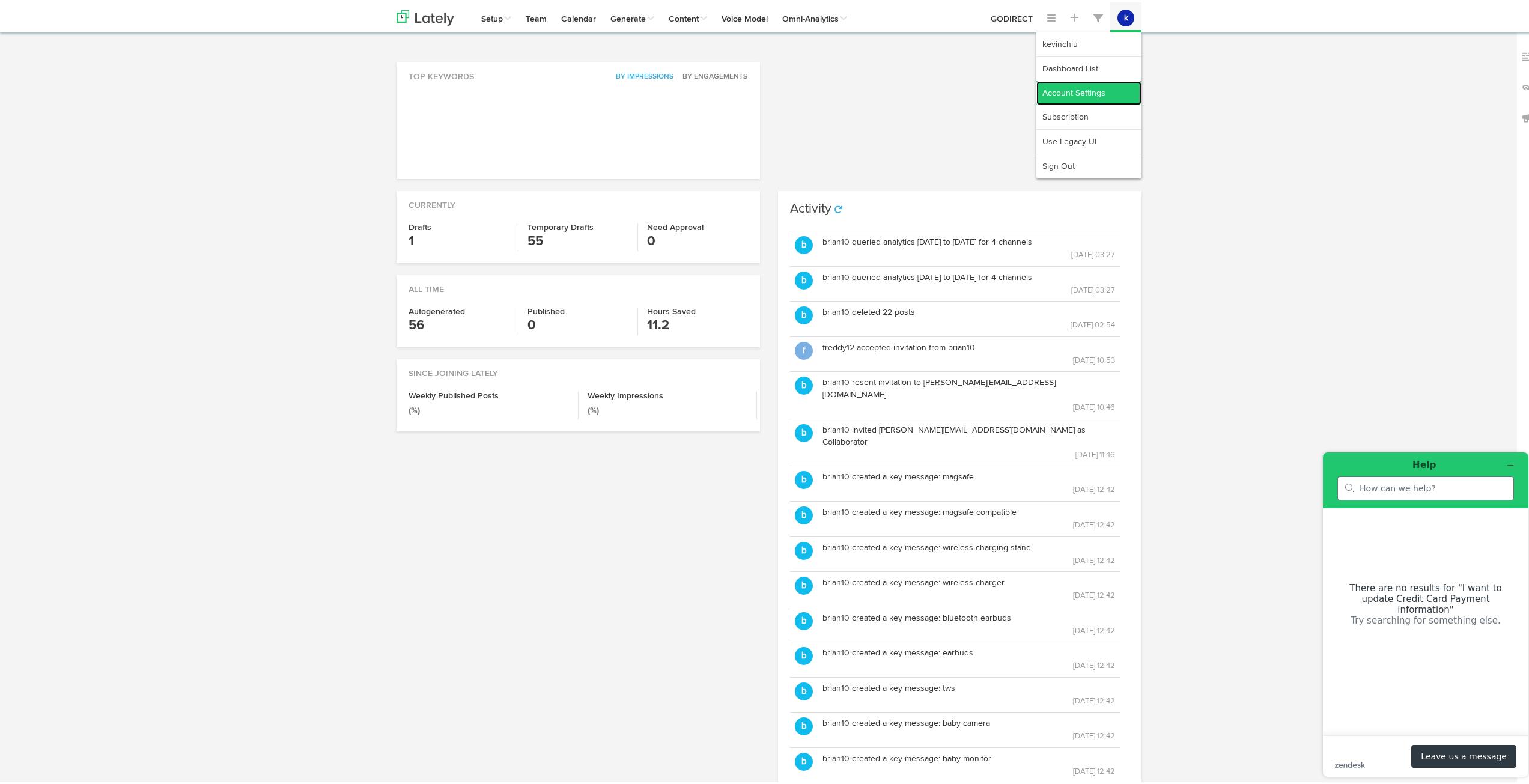
click at [1081, 86] on link "Account Settings" at bounding box center [1088, 90] width 105 height 24
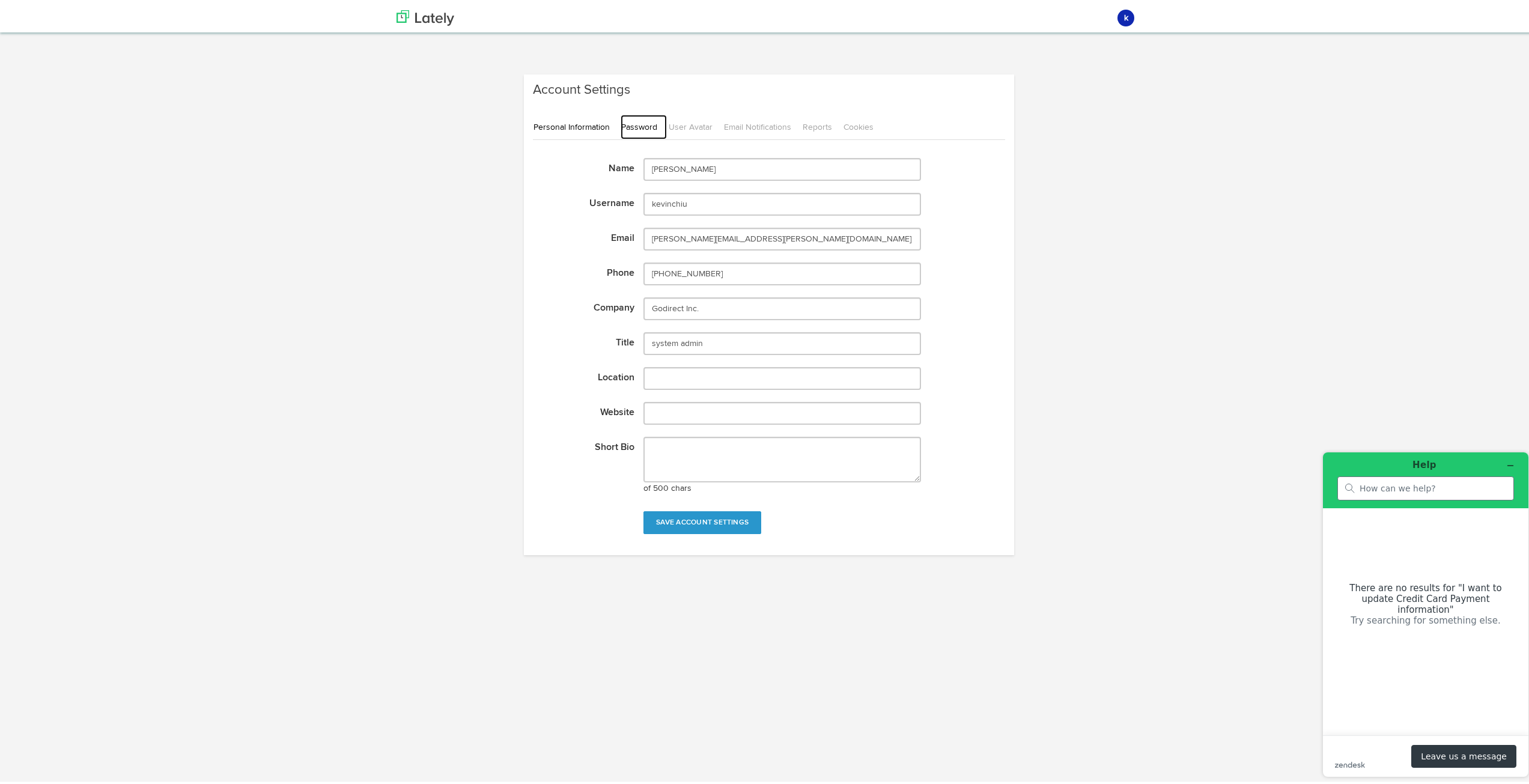
click at [620, 125] on link "Password" at bounding box center [643, 124] width 46 height 25
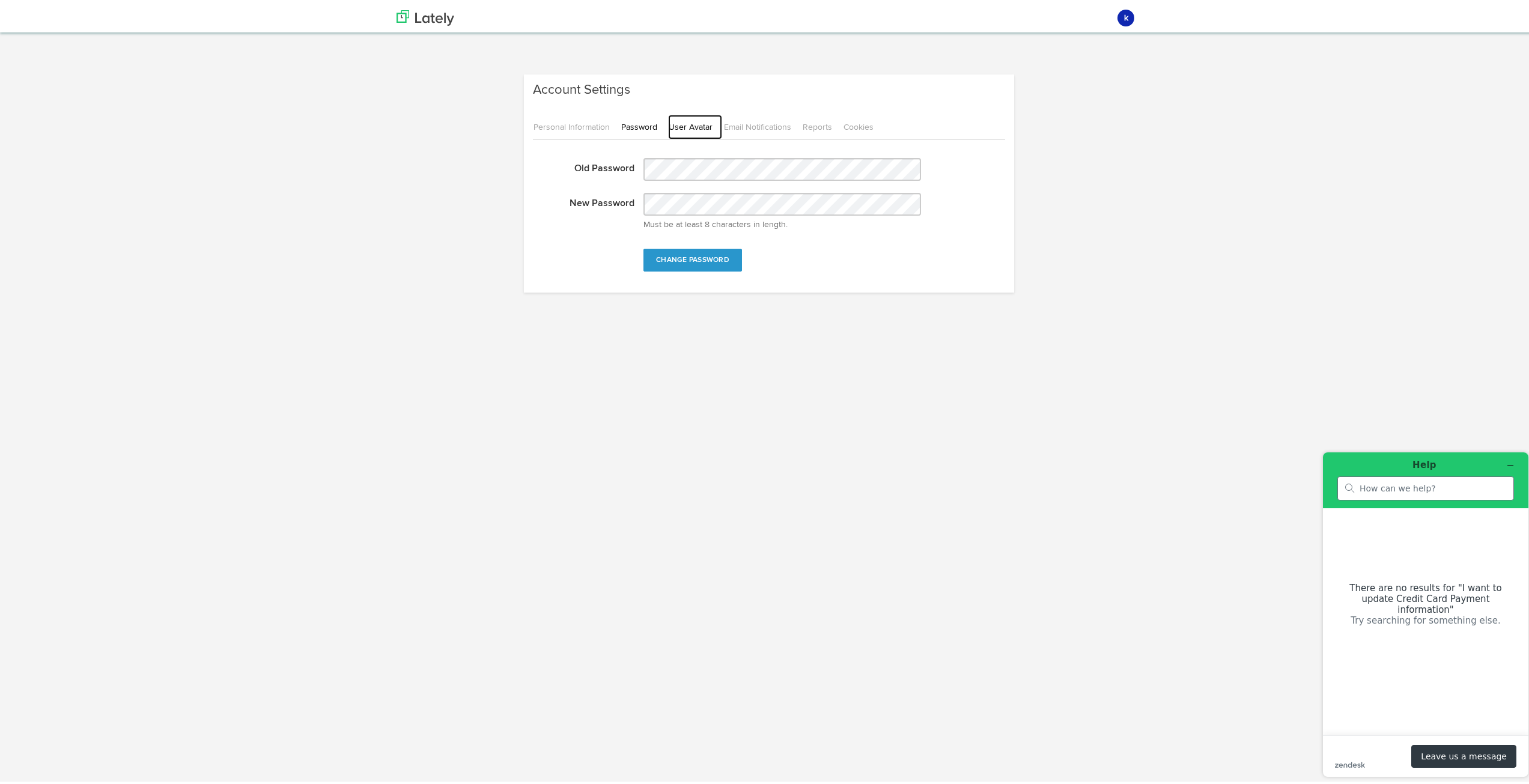
click at [683, 130] on link "User Avatar" at bounding box center [695, 124] width 54 height 25
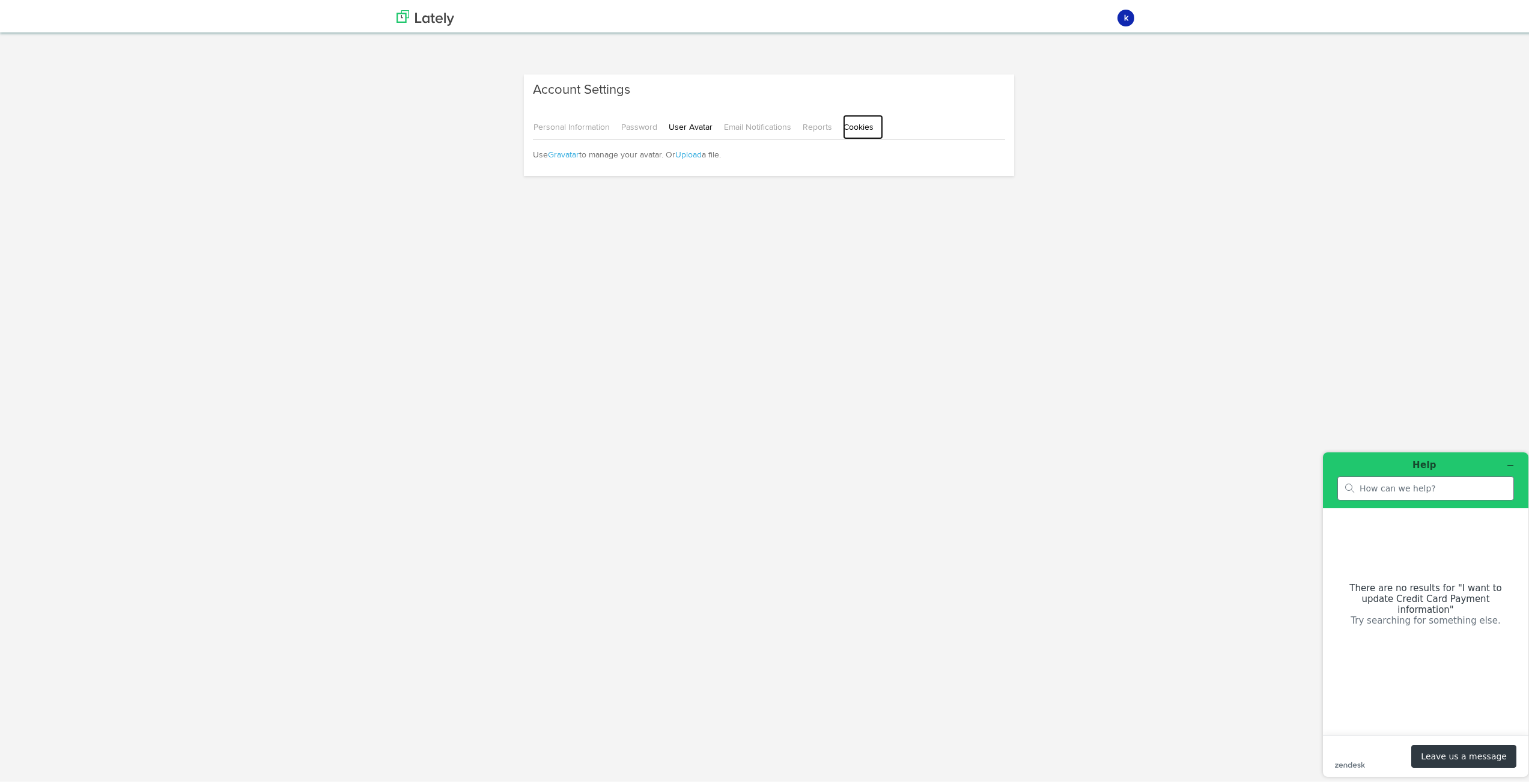
click at [852, 130] on link "Cookies" at bounding box center [863, 124] width 40 height 25
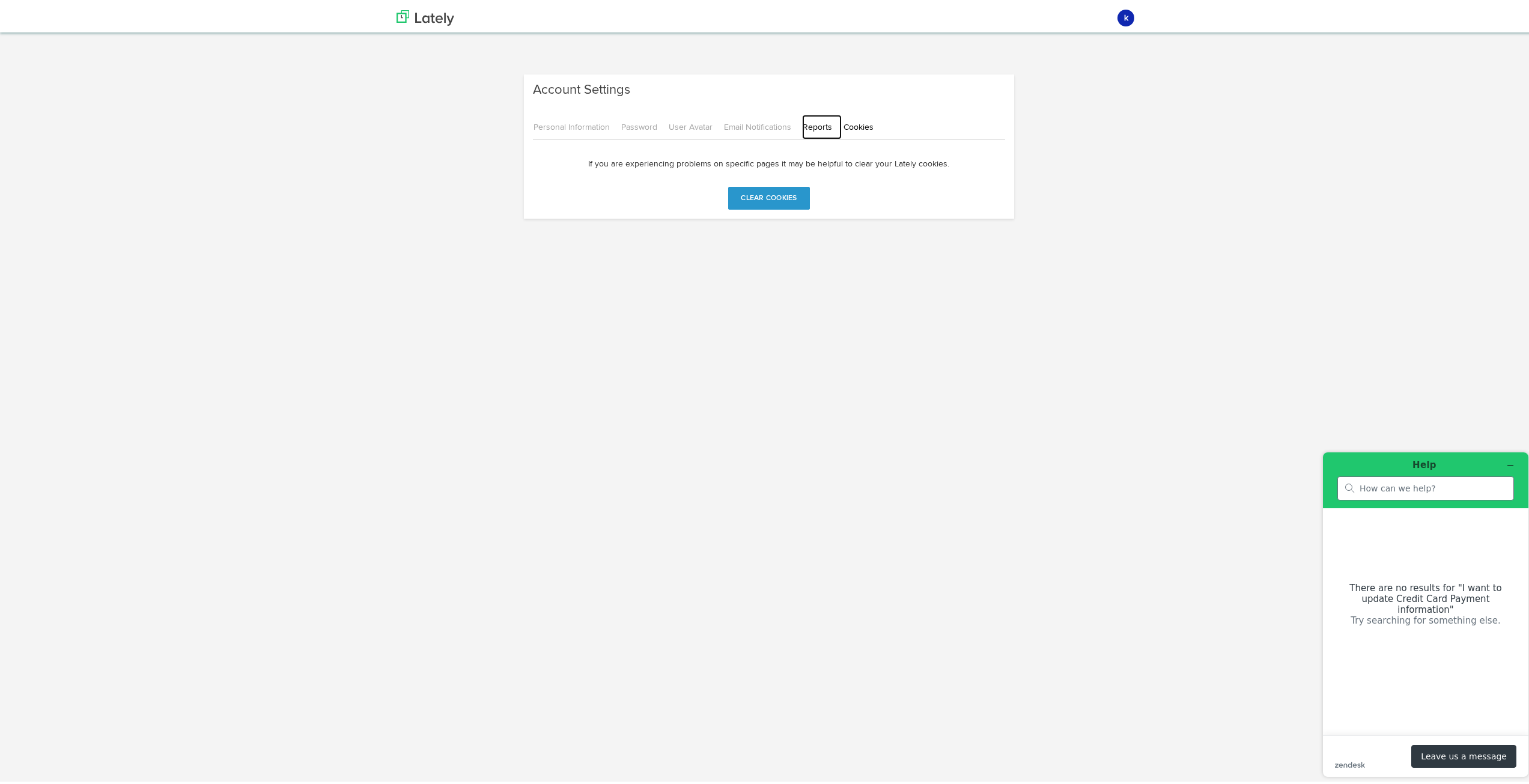
click at [817, 130] on link "Reports" at bounding box center [822, 124] width 40 height 25
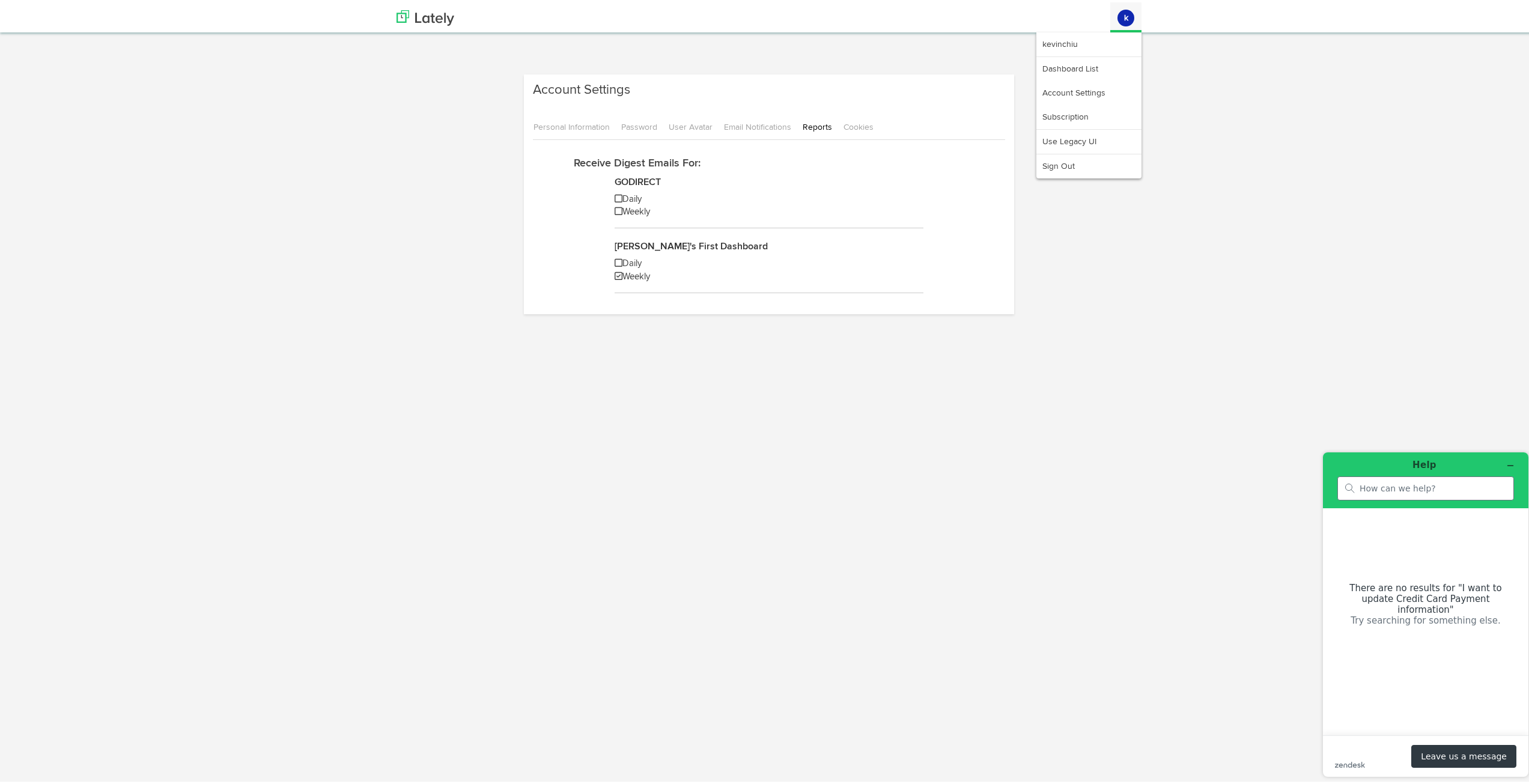
click at [1115, 25] on avatar "k" at bounding box center [1126, 15] width 32 height 29
click at [1085, 137] on link "Use Legacy UI" at bounding box center [1088, 139] width 105 height 24
click at [1067, 141] on link "Use Legacy UI" at bounding box center [1088, 139] width 105 height 24
click at [578, 121] on link "Personal Information" at bounding box center [576, 124] width 87 height 25
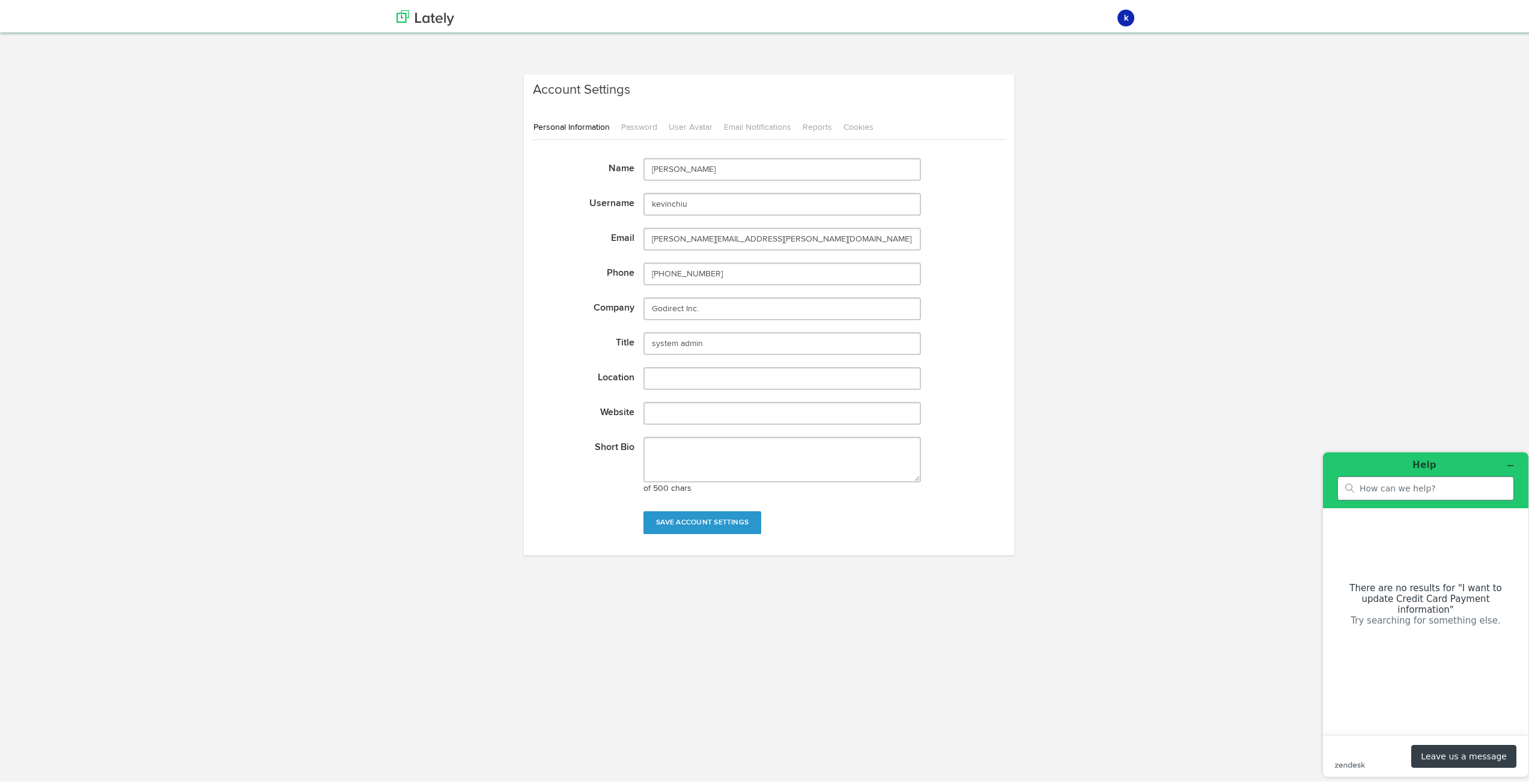
click at [1465, 758] on button "Leave us a message" at bounding box center [1463, 755] width 105 height 23
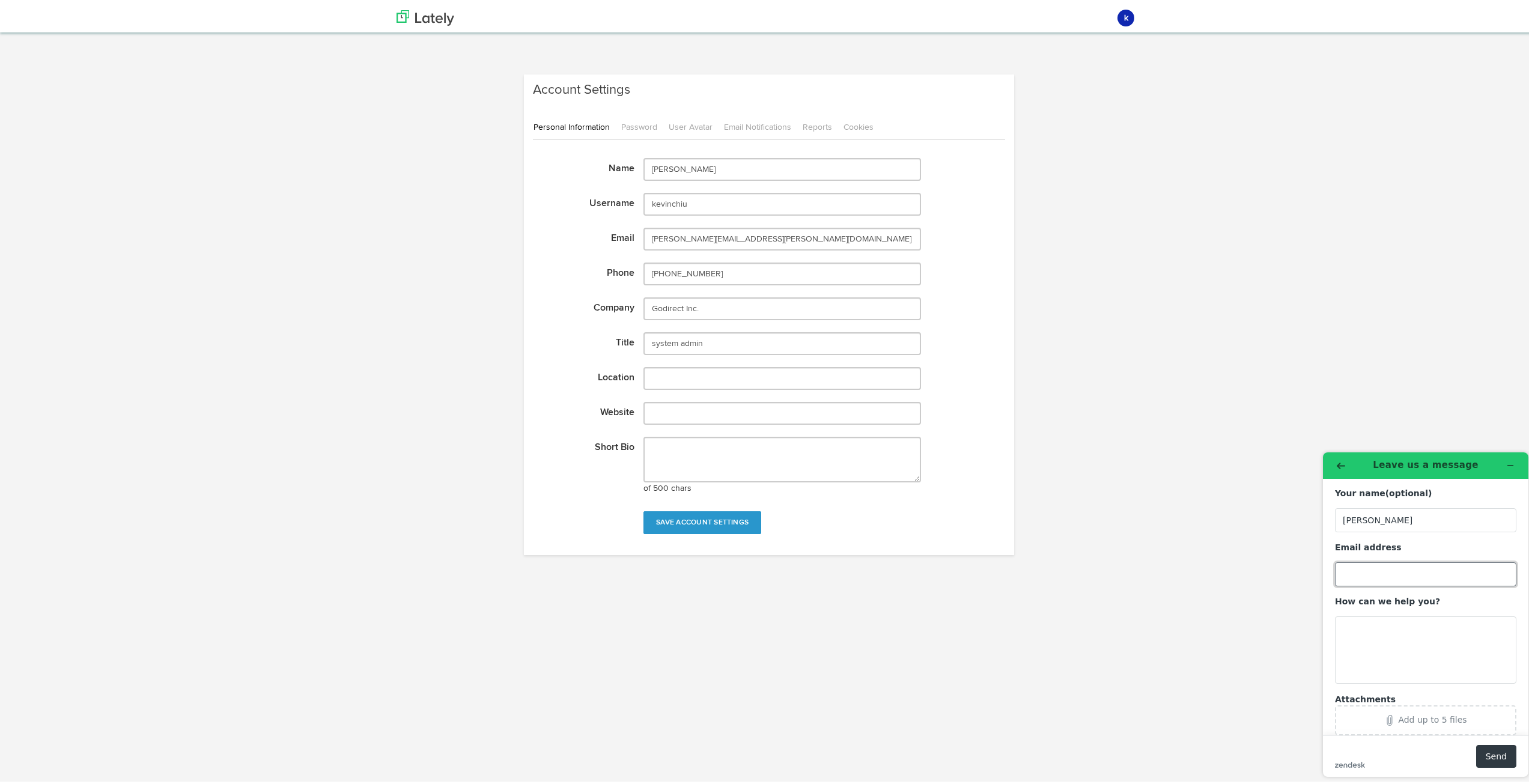
click at [1370, 574] on input "Email address" at bounding box center [1425, 574] width 182 height 24
click at [1363, 639] on textarea "How can we help you?" at bounding box center [1425, 649] width 182 height 67
click at [1364, 567] on input "ap@gdirectinc.com" at bounding box center [1425, 574] width 182 height 24
type input "ap@godirectinc.com"
click at [1372, 636] on textarea "How can we help you?" at bounding box center [1425, 649] width 182 height 67
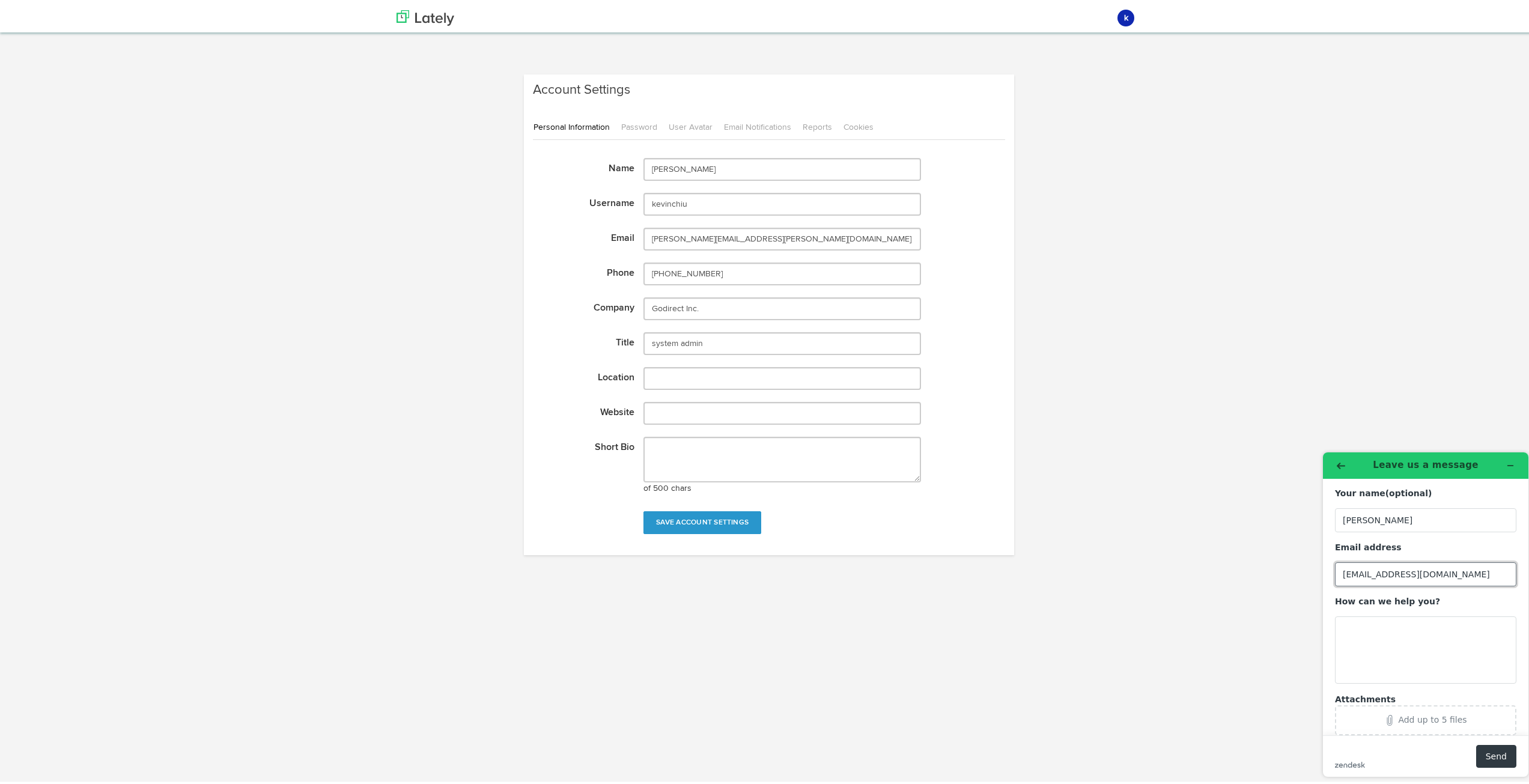
drag, startPoint x: 1363, startPoint y: 574, endPoint x: 1423, endPoint y: 574, distance: 60.0
click at [1423, 574] on input "ap@godirectinc.com" at bounding box center [1425, 574] width 182 height 24
click at [1389, 642] on textarea "How can we help you?" at bounding box center [1425, 649] width 182 height 67
click at [1406, 643] on textarea "I would like to update my credit card information for AUtopay." at bounding box center [1425, 649] width 182 height 67
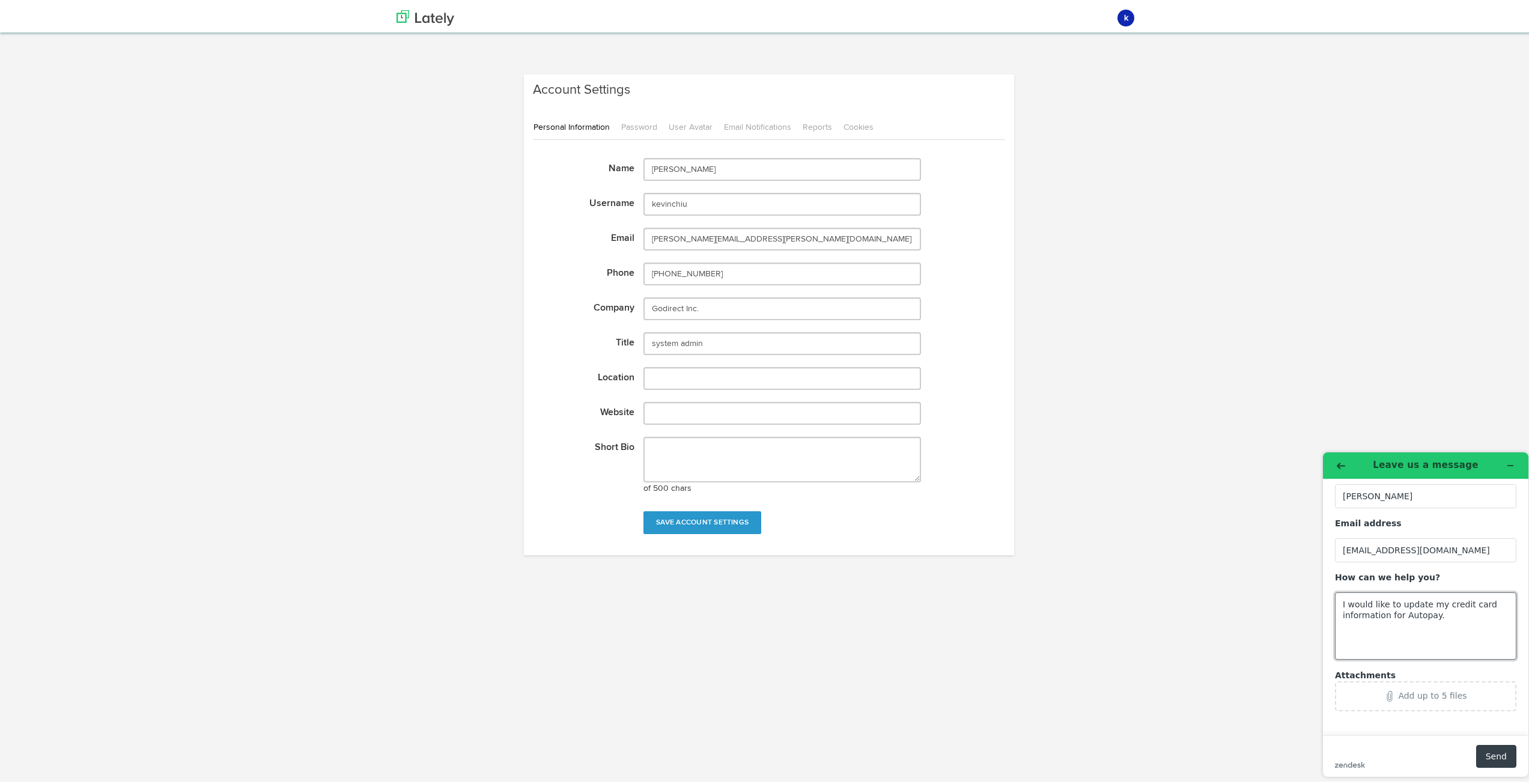
type textarea "I would like to update my credit card information for Autopay."
click at [1500, 751] on button "Send" at bounding box center [1496, 755] width 40 height 23
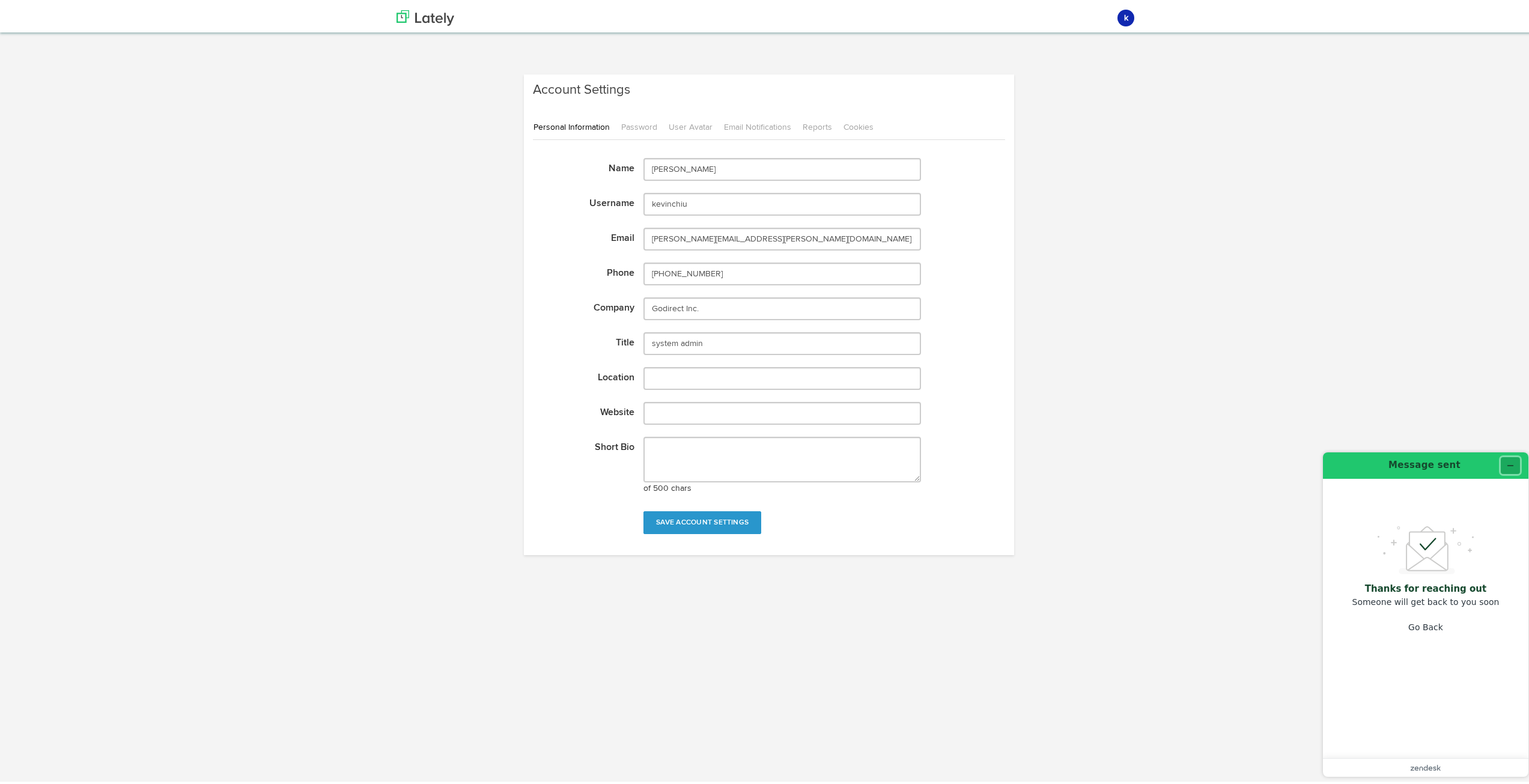
click at [1506, 461] on icon "Minimize widget" at bounding box center [1510, 465] width 9 height 9
